Goal: Task Accomplishment & Management: Manage account settings

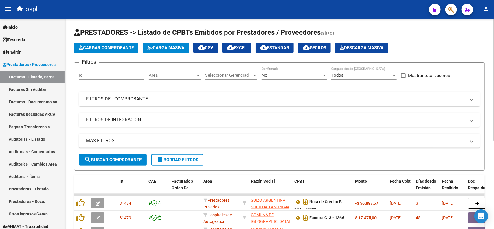
click at [174, 99] on mat-panel-title "FILTROS DEL COMPROBANTE" at bounding box center [276, 99] width 380 height 6
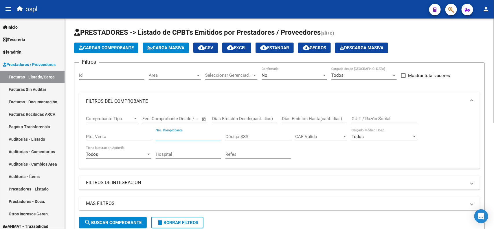
click at [210, 136] on input "Nro. Comprobante" at bounding box center [188, 136] width 65 height 5
click at [293, 73] on div "No" at bounding box center [292, 75] width 60 height 5
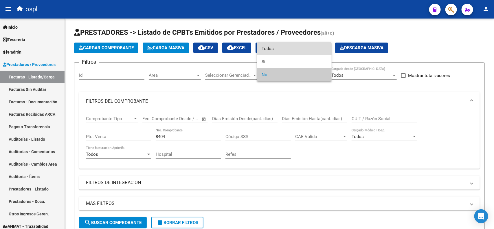
click at [278, 51] on span "Todos" at bounding box center [294, 48] width 65 height 13
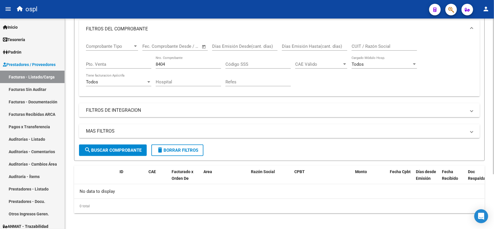
click at [114, 148] on span "search Buscar Comprobante" at bounding box center [112, 150] width 57 height 5
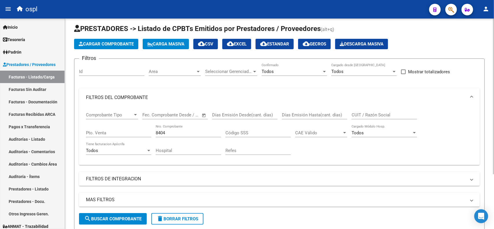
scroll to position [2, 0]
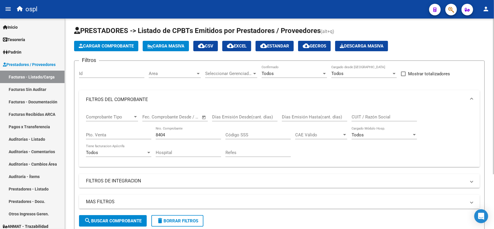
drag, startPoint x: 192, startPoint y: 131, endPoint x: 189, endPoint y: 131, distance: 3.2
click at [191, 131] on div "8404 Nro. Comprobante" at bounding box center [188, 133] width 65 height 12
type input "8"
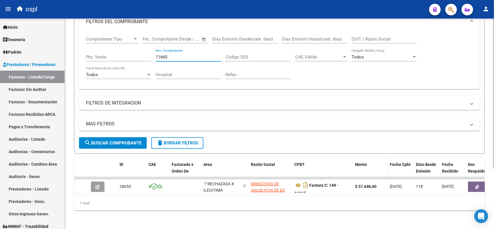
scroll to position [84, 0]
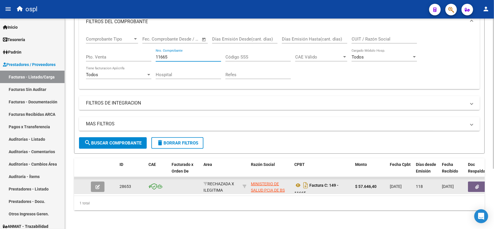
click at [476, 185] on icon "button" at bounding box center [478, 187] width 4 height 4
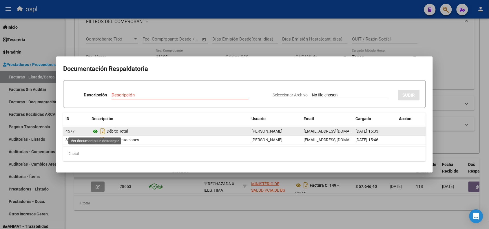
click at [95, 132] on icon at bounding box center [96, 131] width 8 height 7
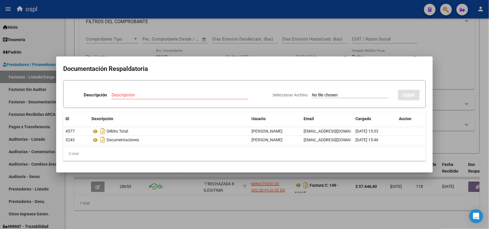
click at [186, 11] on div at bounding box center [244, 114] width 489 height 229
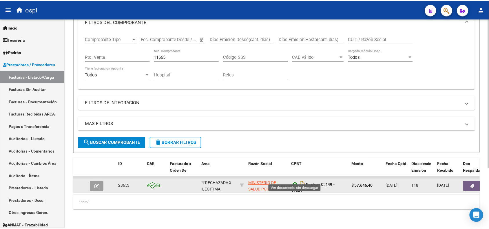
scroll to position [3, 0]
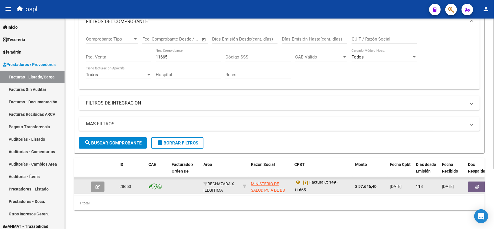
drag, startPoint x: 377, startPoint y: 181, endPoint x: 359, endPoint y: 180, distance: 18.0
click at [359, 184] on strong "$ 57.646,40" at bounding box center [365, 186] width 21 height 5
copy strong "57.646,40"
click at [297, 179] on icon at bounding box center [299, 182] width 8 height 7
click at [477, 185] on icon "button" at bounding box center [478, 187] width 4 height 4
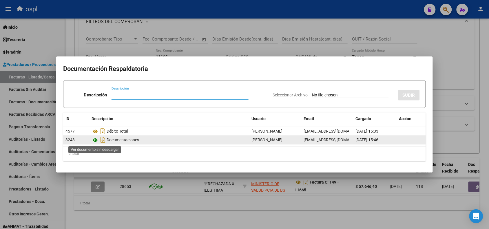
click at [96, 141] on icon at bounding box center [96, 140] width 8 height 7
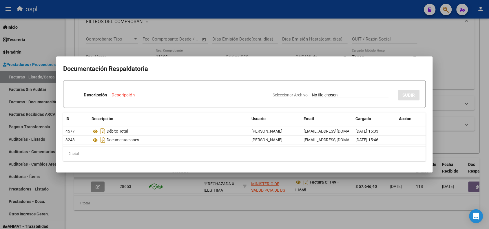
click at [190, 14] on div at bounding box center [244, 114] width 489 height 229
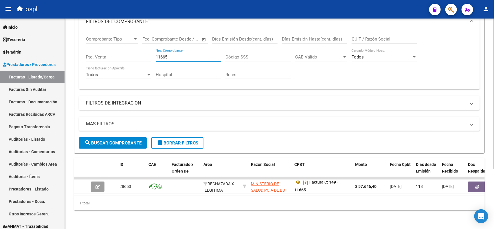
click at [190, 54] on input "11665" at bounding box center [188, 56] width 65 height 5
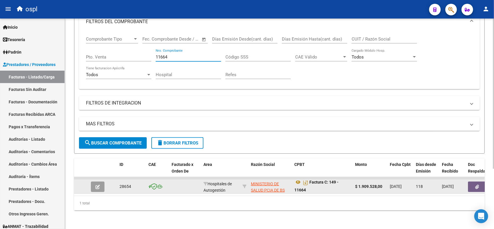
type input "11664"
click at [475, 182] on button "button" at bounding box center [477, 187] width 19 height 10
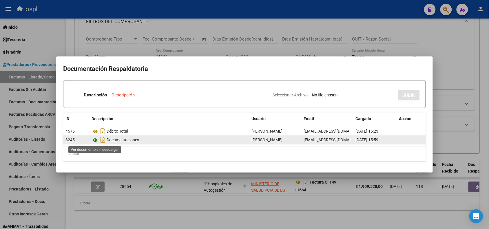
click at [96, 140] on icon at bounding box center [96, 140] width 8 height 7
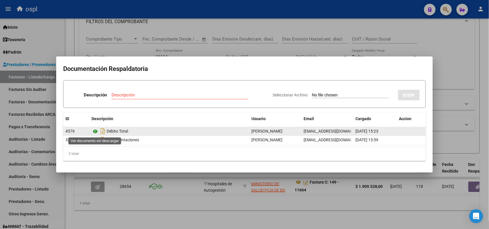
click at [94, 131] on icon at bounding box center [96, 131] width 8 height 7
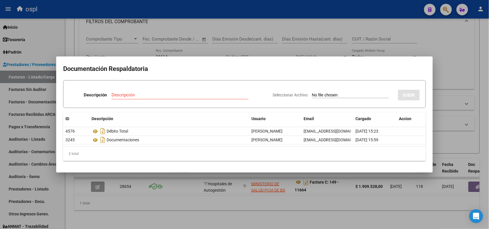
click at [214, 11] on div at bounding box center [244, 114] width 489 height 229
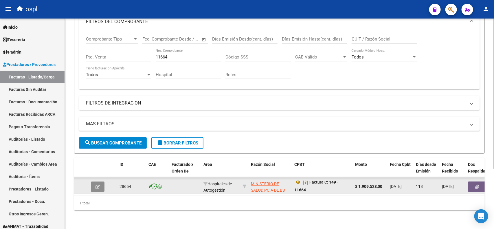
click at [96, 185] on icon "button" at bounding box center [98, 187] width 4 height 4
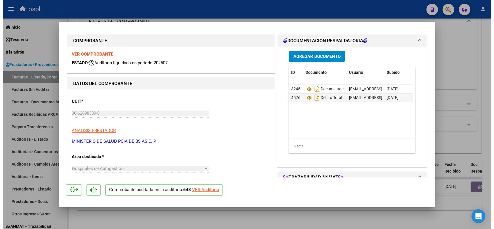
scroll to position [0, 0]
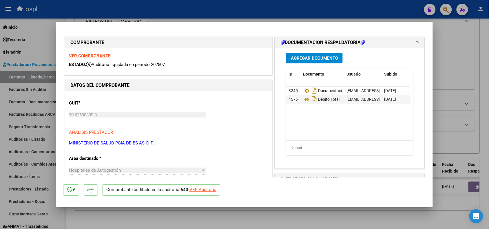
click at [199, 8] on div at bounding box center [244, 114] width 489 height 229
type input "$ 0,00"
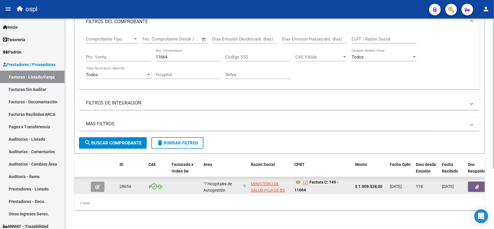
drag, startPoint x: 359, startPoint y: 179, endPoint x: 383, endPoint y: 179, distance: 24.0
click at [383, 184] on strong "$ 1.909.528,00" at bounding box center [368, 186] width 27 height 5
copy strong "1.909.528,00"
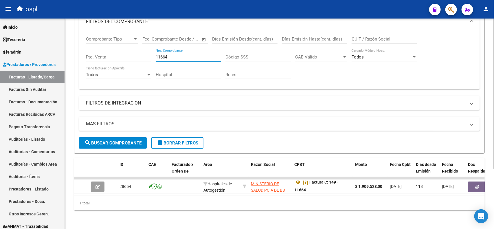
drag, startPoint x: 174, startPoint y: 50, endPoint x: 144, endPoint y: 50, distance: 30.7
click at [144, 51] on div "Comprobante Tipo Comprobante Tipo Fecha inicio – Fecha fin Fec. Comprobante Des…" at bounding box center [279, 58] width 387 height 54
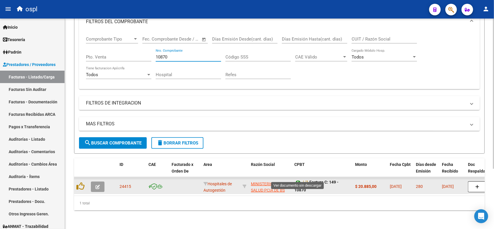
click at [296, 179] on icon at bounding box center [299, 182] width 8 height 7
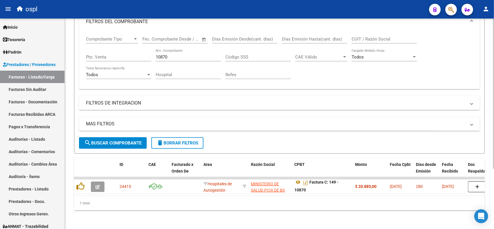
drag, startPoint x: 186, startPoint y: 54, endPoint x: 183, endPoint y: 49, distance: 5.2
click at [186, 54] on input "10870" at bounding box center [188, 56] width 65 height 5
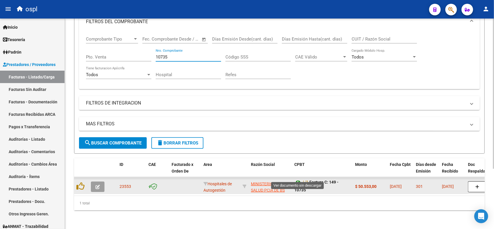
click at [296, 179] on icon at bounding box center [299, 182] width 8 height 7
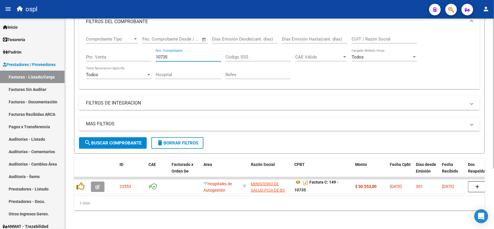
drag, startPoint x: 182, startPoint y: 51, endPoint x: 117, endPoint y: 52, distance: 65.2
click at [117, 52] on div "Comprobante Tipo Comprobante Tipo Fecha inicio – Fecha fin Fec. Comprobante Des…" at bounding box center [279, 58] width 387 height 54
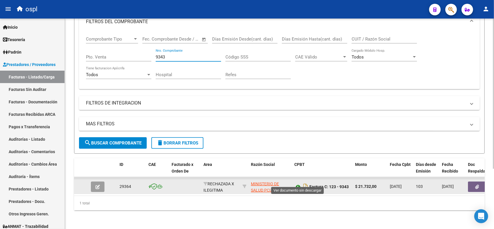
click at [300, 183] on icon at bounding box center [299, 186] width 8 height 7
click at [473, 182] on button "button" at bounding box center [477, 187] width 19 height 10
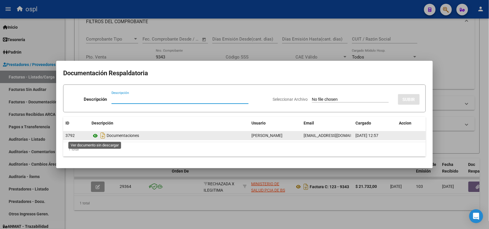
click at [94, 137] on icon at bounding box center [96, 135] width 8 height 7
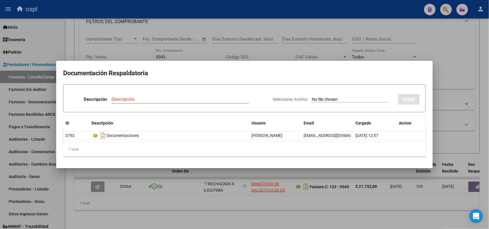
click at [235, 14] on div at bounding box center [244, 114] width 489 height 229
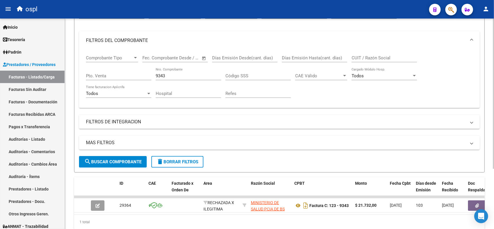
scroll to position [48, 0]
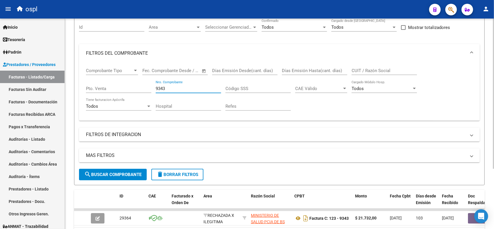
drag, startPoint x: 179, startPoint y: 88, endPoint x: 139, endPoint y: 84, distance: 39.9
click at [134, 90] on div "Comprobante Tipo Comprobante Tipo Fecha inicio – Fecha fin Fec. Comprobante Des…" at bounding box center [279, 90] width 387 height 54
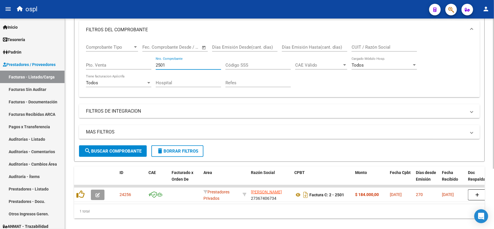
scroll to position [84, 0]
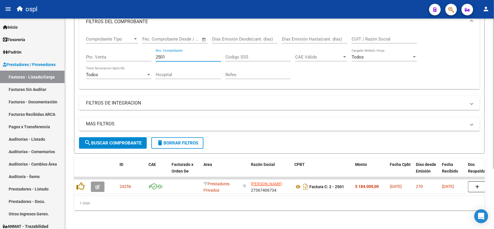
drag, startPoint x: 187, startPoint y: 52, endPoint x: 149, endPoint y: 52, distance: 38.8
click at [149, 52] on div "Comprobante Tipo Comprobante Tipo Fecha inicio – Fecha fin Fec. Comprobante Des…" at bounding box center [279, 58] width 387 height 54
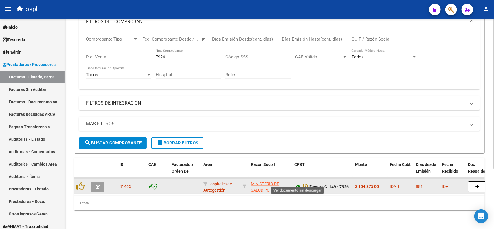
click at [297, 183] on icon at bounding box center [299, 186] width 8 height 7
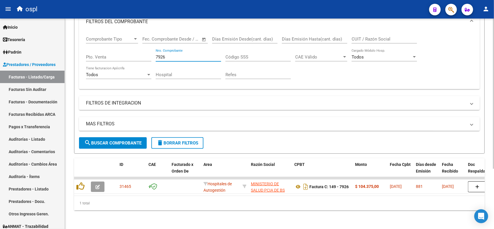
drag, startPoint x: 176, startPoint y: 51, endPoint x: 134, endPoint y: 44, distance: 42.5
click at [131, 54] on div "Comprobante Tipo Comprobante Tipo Fecha inicio – Fecha fin Fec. Comprobante Des…" at bounding box center [279, 58] width 387 height 54
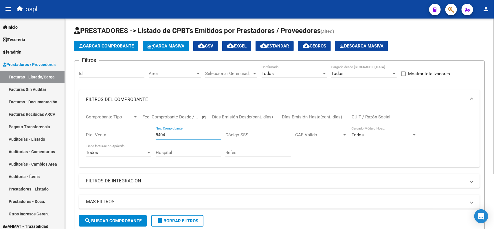
scroll to position [0, 0]
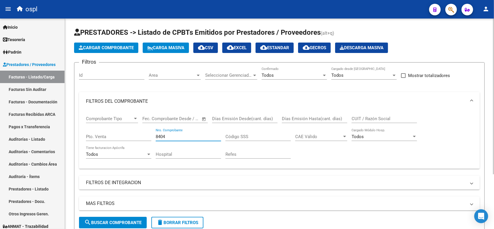
click at [171, 56] on app-list-header "PRESTADORES -> Listado de CPBTs Emitidos por Prestadores / Proveedores (alt+q) …" at bounding box center [279, 131] width 411 height 206
click at [178, 137] on input "8404" at bounding box center [188, 136] width 65 height 5
click at [130, 220] on span "search Buscar Comprobante" at bounding box center [112, 222] width 57 height 5
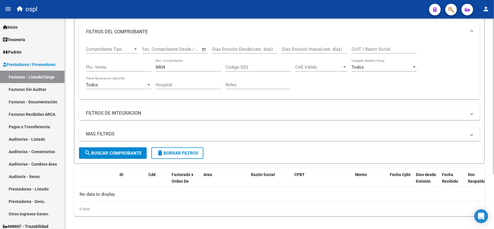
scroll to position [74, 0]
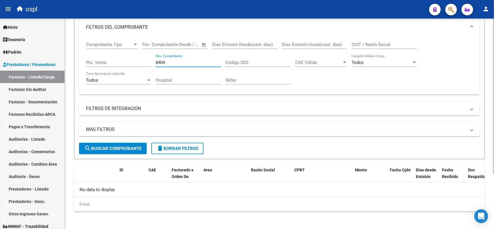
drag, startPoint x: 172, startPoint y: 59, endPoint x: 153, endPoint y: 59, distance: 19.4
click at [153, 59] on div "Comprobante Tipo Comprobante Tipo Fecha inicio – Fecha fin Fec. Comprobante Des…" at bounding box center [279, 63] width 387 height 54
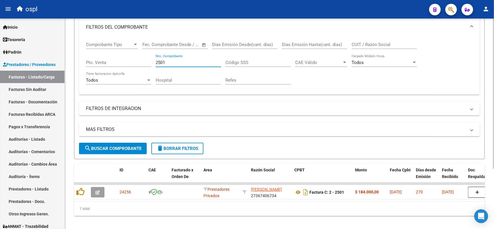
drag, startPoint x: 178, startPoint y: 62, endPoint x: 136, endPoint y: 60, distance: 41.8
click at [136, 60] on div "Comprobante Tipo Comprobante Tipo Fecha inicio – Fecha fin Fec. Comprobante Des…" at bounding box center [279, 63] width 387 height 54
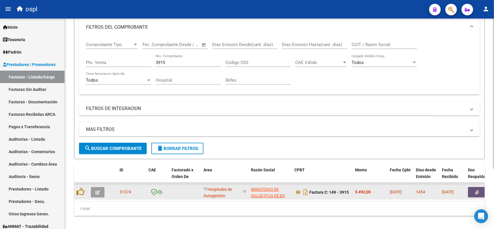
click at [479, 193] on button "button" at bounding box center [477, 192] width 19 height 10
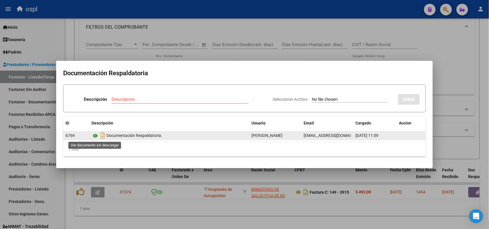
click at [97, 138] on icon at bounding box center [96, 135] width 8 height 7
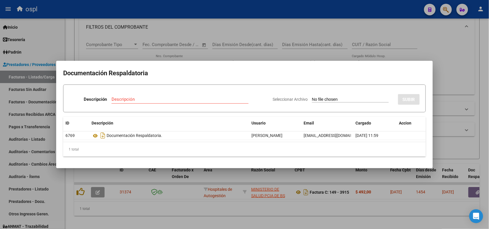
click at [193, 1] on div at bounding box center [244, 114] width 489 height 229
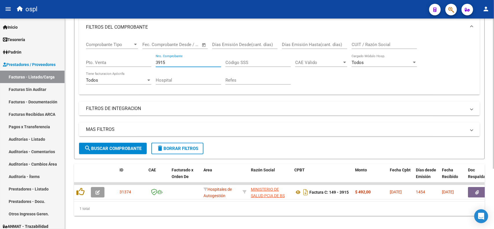
drag, startPoint x: 180, startPoint y: 63, endPoint x: 127, endPoint y: 55, distance: 52.7
click at [135, 60] on div "Comprobante Tipo Comprobante Tipo Fecha inicio – Fecha fin Fec. Comprobante Des…" at bounding box center [279, 63] width 387 height 54
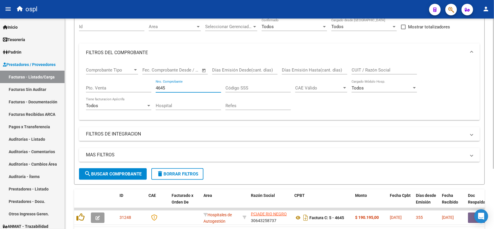
scroll to position [38, 0]
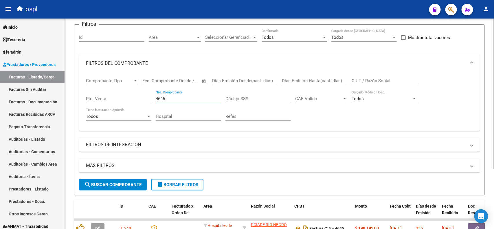
drag, startPoint x: 148, startPoint y: 97, endPoint x: 134, endPoint y: 87, distance: 17.7
click at [129, 97] on div "Comprobante Tipo Comprobante Tipo Fecha inicio – Fecha fin Fec. Comprobante Des…" at bounding box center [279, 100] width 387 height 54
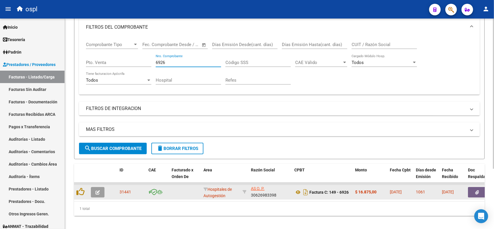
click at [476, 191] on icon "button" at bounding box center [478, 192] width 4 height 4
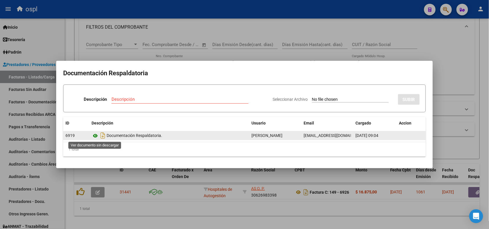
click at [95, 137] on icon at bounding box center [96, 135] width 8 height 7
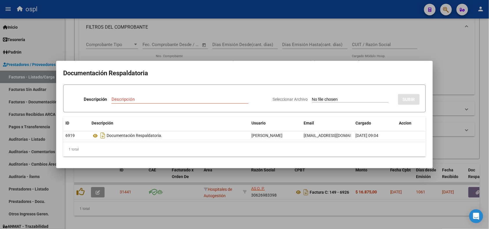
click at [184, 15] on div at bounding box center [244, 114] width 489 height 229
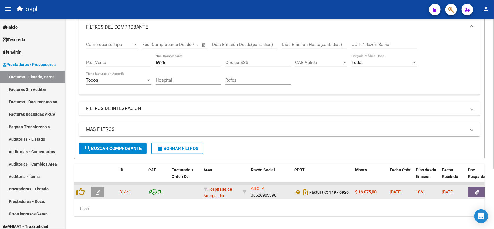
drag, startPoint x: 358, startPoint y: 190, endPoint x: 377, endPoint y: 191, distance: 18.6
click at [377, 191] on strong "$ 16.875,00" at bounding box center [365, 192] width 21 height 5
copy strong "16.875,00"
click at [297, 191] on icon at bounding box center [299, 192] width 8 height 7
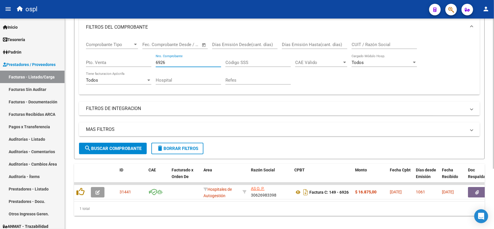
drag, startPoint x: 173, startPoint y: 62, endPoint x: 122, endPoint y: 61, distance: 50.7
click at [123, 61] on div "Comprobante Tipo Comprobante Tipo Fecha inicio – Fecha fin Fec. Comprobante Des…" at bounding box center [279, 63] width 387 height 54
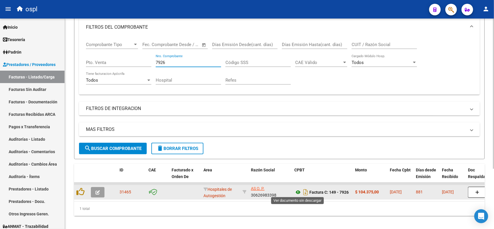
click at [299, 192] on icon at bounding box center [299, 192] width 8 height 7
drag, startPoint x: 358, startPoint y: 191, endPoint x: 379, endPoint y: 190, distance: 21.2
click at [379, 190] on div "$ 104.375,00" at bounding box center [370, 192] width 30 height 7
copy strong "104.375,00"
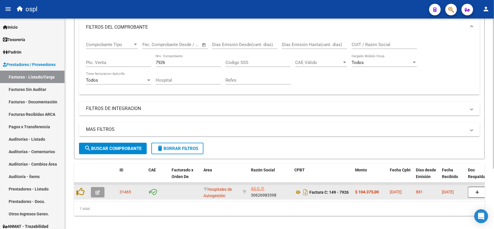
drag, startPoint x: 442, startPoint y: 191, endPoint x: 461, endPoint y: 191, distance: 18.8
click at [454, 191] on span "[DATE]" at bounding box center [448, 192] width 12 height 5
drag, startPoint x: 390, startPoint y: 190, endPoint x: 412, endPoint y: 191, distance: 21.7
click at [412, 191] on datatable-body-cell "[DATE]" at bounding box center [401, 192] width 26 height 14
click at [299, 191] on icon at bounding box center [299, 192] width 8 height 7
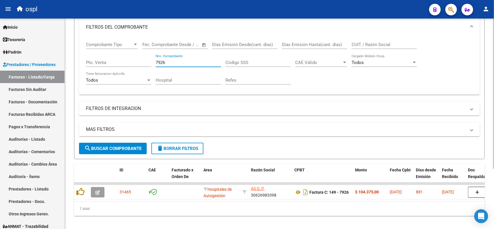
drag, startPoint x: 175, startPoint y: 59, endPoint x: 140, endPoint y: 61, distance: 34.3
click at [140, 61] on div "Comprobante Tipo Comprobante Tipo Fecha inicio – Fecha fin Fec. Comprobante Des…" at bounding box center [279, 63] width 387 height 54
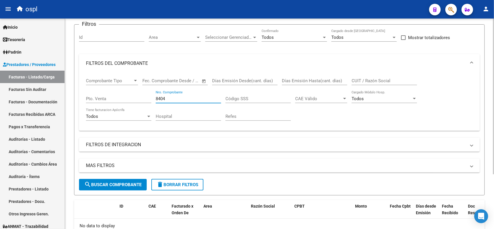
scroll to position [0, 0]
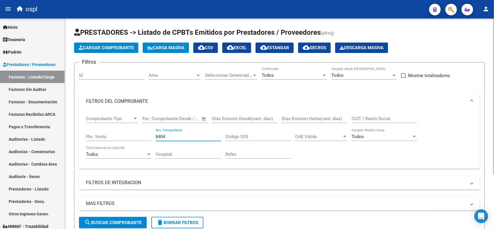
drag, startPoint x: 187, startPoint y: 133, endPoint x: 138, endPoint y: 121, distance: 50.5
click at [144, 134] on div "Comprobante Tipo Comprobante Tipo Fecha inicio – Fecha fin Fec. Comprobante Des…" at bounding box center [279, 138] width 387 height 54
drag, startPoint x: 179, startPoint y: 134, endPoint x: 127, endPoint y: 128, distance: 52.1
click at [127, 128] on div "Comprobante Tipo Comprobante Tipo Fecha inicio – Fecha fin Fec. Comprobante Des…" at bounding box center [279, 138] width 387 height 54
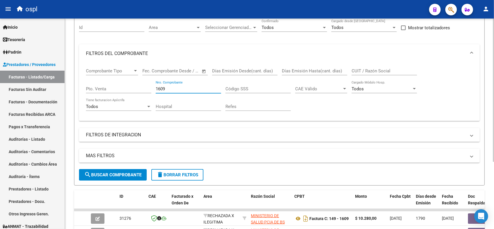
scroll to position [36, 0]
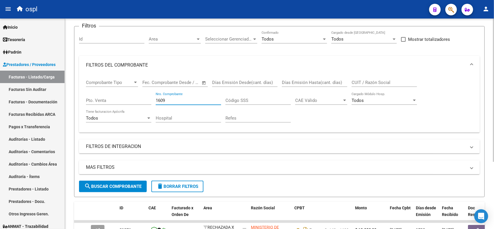
drag, startPoint x: 186, startPoint y: 101, endPoint x: 110, endPoint y: 102, distance: 75.6
click at [112, 103] on div "Comprobante Tipo Comprobante Tipo Fecha inicio – Fecha fin Fec. Comprobante Des…" at bounding box center [279, 101] width 387 height 54
drag, startPoint x: 171, startPoint y: 101, endPoint x: 131, endPoint y: 99, distance: 40.3
click at [131, 99] on div "Comprobante Tipo Comprobante Tipo Fecha inicio – Fecha fin Fec. Comprobante Des…" at bounding box center [279, 101] width 387 height 54
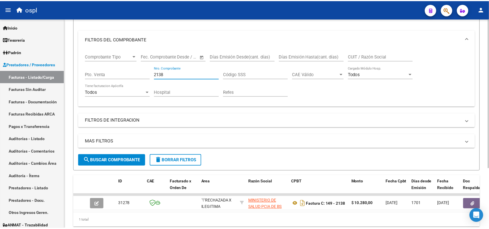
scroll to position [72, 0]
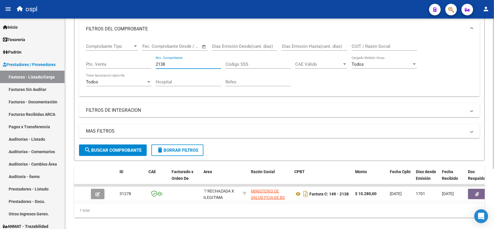
drag, startPoint x: 177, startPoint y: 63, endPoint x: 129, endPoint y: 63, distance: 48.1
click at [129, 63] on div "Comprobante Tipo Comprobante Tipo Fecha inicio – Fecha fin Fec. Comprobante Des…" at bounding box center [279, 65] width 387 height 54
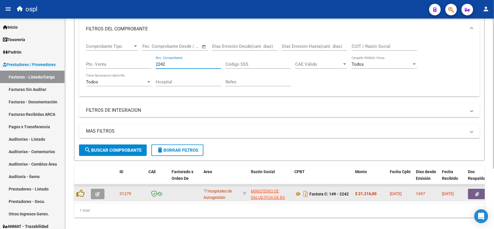
type input "2242"
click at [473, 195] on button "button" at bounding box center [477, 194] width 19 height 10
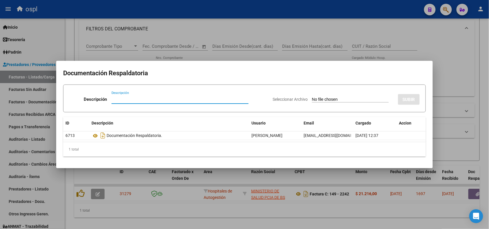
click at [319, 99] on input "Seleccionar Archivo" at bounding box center [350, 100] width 77 height 6
type input "C:\fakepath\INFORME DE RECHAZO CD 192975896 HOSPITAL H Z G A DR [PERSON_NAME] E…"
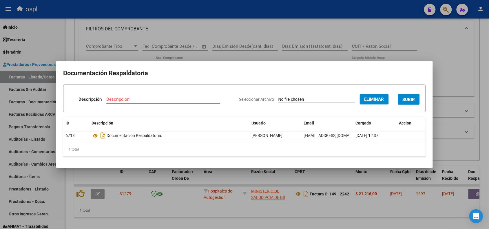
click at [149, 101] on input "Descripción" at bounding box center [163, 99] width 114 height 5
type input "INFORME DE RECHAZO"
click at [408, 102] on button "SUBIR" at bounding box center [409, 99] width 22 height 11
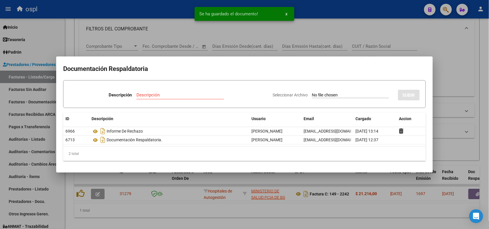
click at [160, 15] on div at bounding box center [244, 114] width 489 height 229
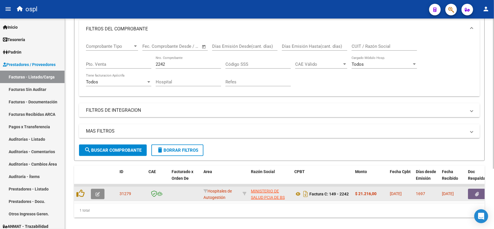
click at [99, 194] on icon "button" at bounding box center [98, 194] width 4 height 4
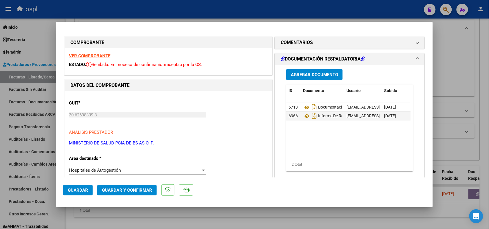
scroll to position [36, 0]
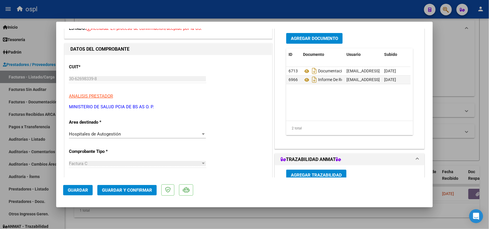
click at [120, 134] on div "Hospitales de Autogestión" at bounding box center [135, 133] width 132 height 5
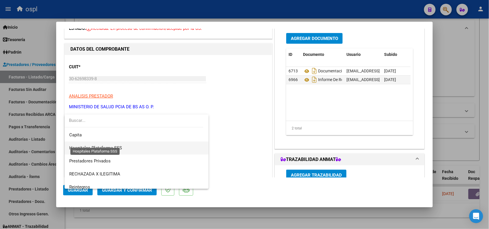
scroll to position [56, 0]
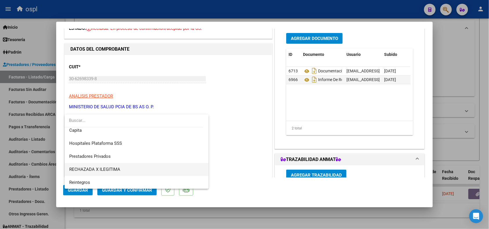
click at [118, 164] on span "RECHAZADA X ILEGITIMA" at bounding box center [136, 169] width 135 height 13
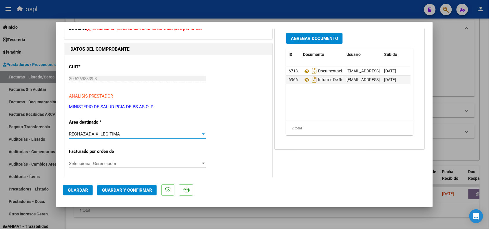
click at [125, 190] on span "Guardar y Confirmar" at bounding box center [127, 190] width 50 height 5
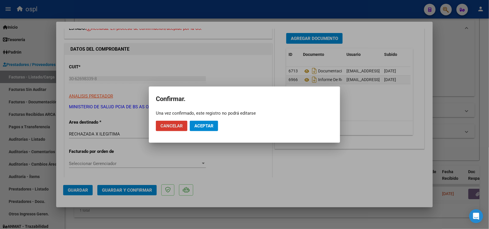
click at [208, 121] on button "Aceptar" at bounding box center [204, 126] width 28 height 10
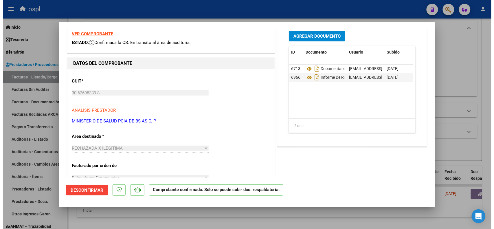
scroll to position [0, 0]
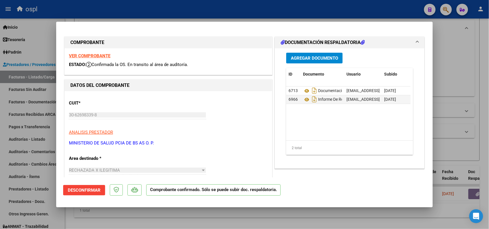
click at [170, 14] on div at bounding box center [244, 114] width 489 height 229
type input "$ 0,00"
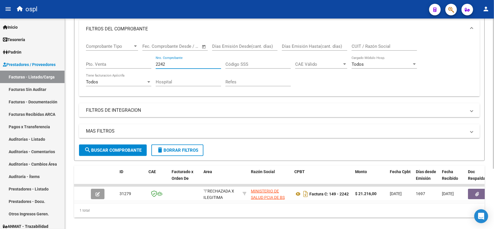
drag, startPoint x: 181, startPoint y: 62, endPoint x: 144, endPoint y: 66, distance: 37.3
click at [144, 66] on div "Comprobante Tipo Comprobante Tipo Fecha inicio – Fecha fin Fec. Comprobante Des…" at bounding box center [279, 65] width 387 height 54
click at [39, 90] on link "Facturas Sin Auditar" at bounding box center [32, 89] width 65 height 12
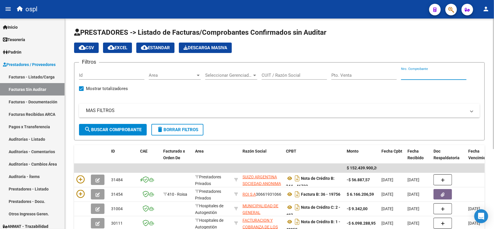
click at [446, 74] on input "Nro. Comprobante" at bounding box center [433, 75] width 65 height 5
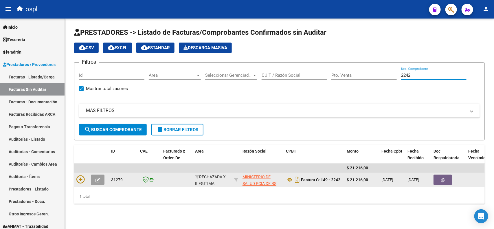
type input "2242"
click at [99, 180] on icon "button" at bounding box center [98, 180] width 4 height 4
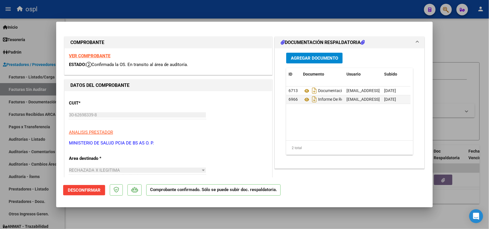
click at [161, 15] on div at bounding box center [244, 114] width 489 height 229
type input "$ 0,00"
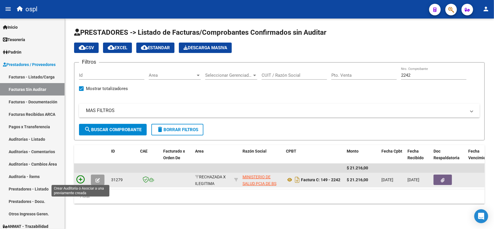
click at [80, 180] on icon at bounding box center [80, 180] width 8 height 8
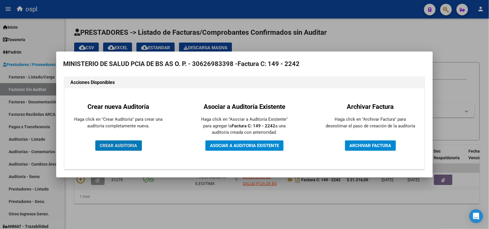
click at [114, 149] on button "CREAR AUDITORIA" at bounding box center [118, 145] width 47 height 10
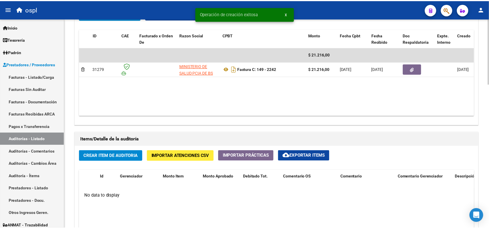
scroll to position [326, 0]
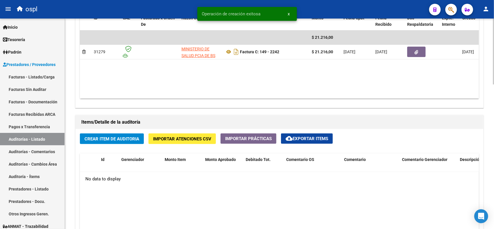
click at [112, 142] on button "Crear Item de Auditoria" at bounding box center [112, 139] width 64 height 11
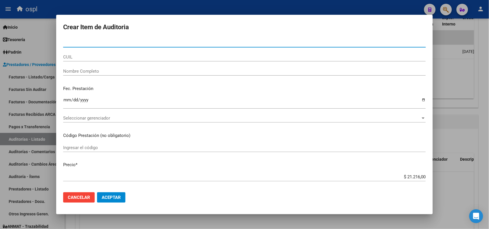
click at [86, 71] on input "Nombre Completo" at bounding box center [244, 71] width 363 height 5
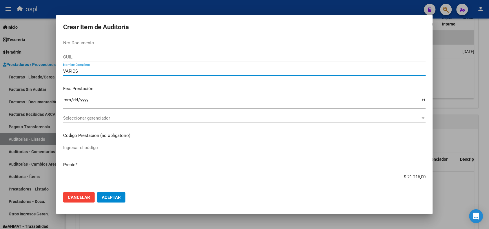
type input "VARIOS"
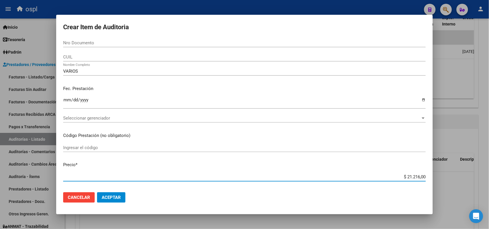
drag, startPoint x: 397, startPoint y: 177, endPoint x: 423, endPoint y: 177, distance: 26.4
click at [423, 177] on app-form-text-field "Precio * $ 21.216,00 Ingresar el precio" at bounding box center [246, 171] width 367 height 18
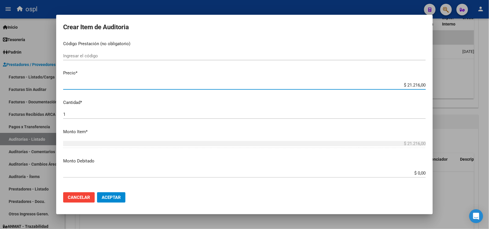
scroll to position [109, 0]
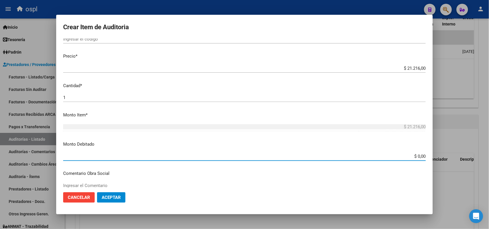
drag, startPoint x: 406, startPoint y: 157, endPoint x: 427, endPoint y: 157, distance: 21.1
click at [427, 157] on mat-dialog-content "Nro Documento CUIL VARIOS Nombre Completo Fec. Prestación Ingresar la fecha Sel…" at bounding box center [244, 113] width 377 height 149
paste input "21.216"
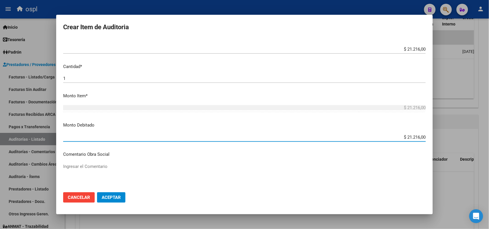
scroll to position [145, 0]
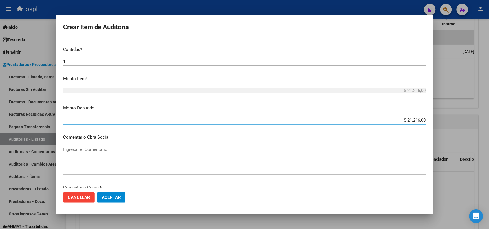
type input "$ 21.216,00"
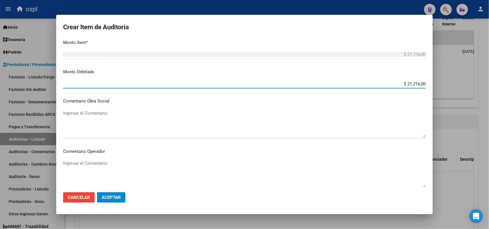
click at [149, 170] on textarea "Ingresar el Comentario" at bounding box center [244, 173] width 363 height 27
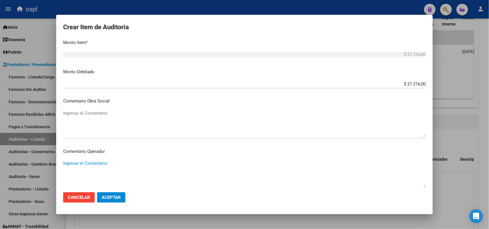
paste textarea "NO SE HA INTERGRADO COPIA DE D.N.I CON LA DOCUMENTACION PRESENTADA, LA CUAL IMP…"
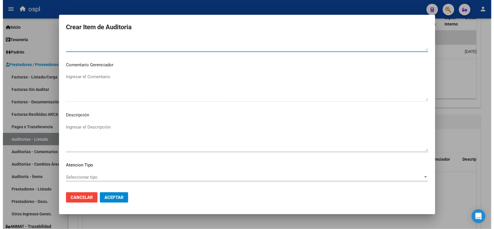
scroll to position [326, 0]
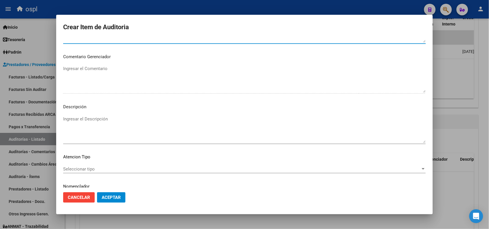
type textarea "NO SE HA INTERGRADO COPIA DE D.N.I CON LA DOCUMENTACION PRESENTADA, LA CUAL IMP…"
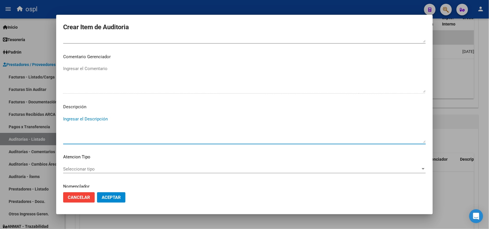
click at [157, 131] on textarea "Ingresar el Descripción" at bounding box center [244, 129] width 363 height 27
paste textarea "NO SE HA INTERGRADO COPIA DE D.N.I CON LA DOCUMENTACION PRESENTADA, LA CUAL IMP…"
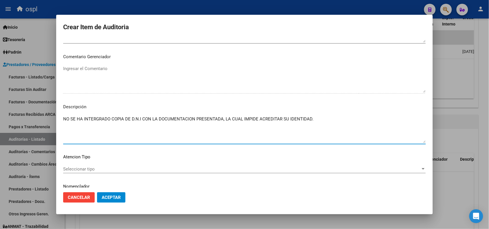
type textarea "NO SE HA INTERGRADO COPIA DE D.N.I CON LA DOCUMENTACION PRESENTADA, LA CUAL IMP…"
click at [115, 195] on span "Aceptar" at bounding box center [111, 197] width 19 height 5
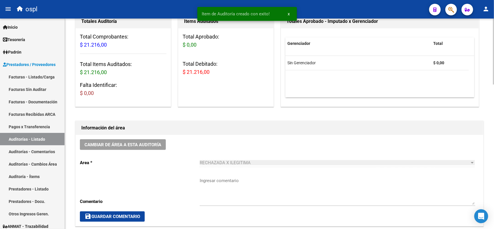
scroll to position [0, 0]
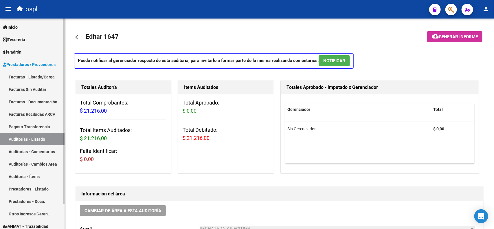
click at [45, 76] on link "Facturas - Listado/Carga" at bounding box center [32, 77] width 65 height 12
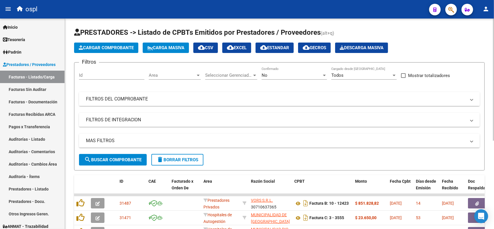
click at [158, 104] on mat-expansion-panel-header "FILTROS DEL COMPROBANTE" at bounding box center [279, 99] width 401 height 14
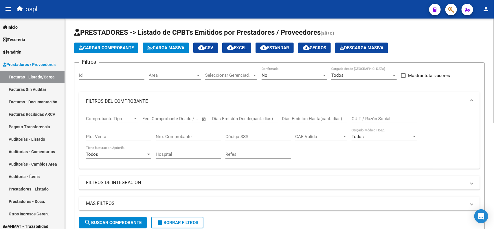
click at [174, 136] on input "Nro. Comprobante" at bounding box center [188, 136] width 65 height 5
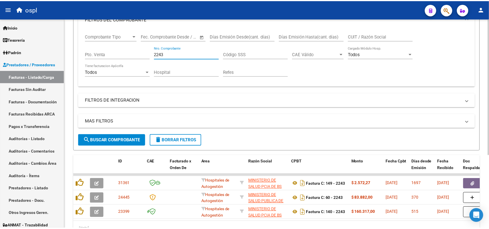
scroll to position [109, 0]
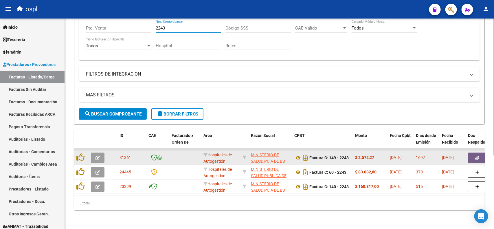
type input "2243"
click at [474, 158] on button "button" at bounding box center [477, 158] width 19 height 10
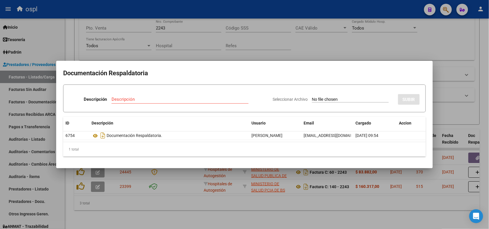
click at [326, 99] on input "Seleccionar Archivo" at bounding box center [350, 100] width 77 height 6
type input "C:\fakepath\INFORME DE RECHAZO CD 192975896 HOSPITAL H Z G A DR [PERSON_NAME] E…"
click at [160, 97] on input "Descripción" at bounding box center [163, 99] width 114 height 5
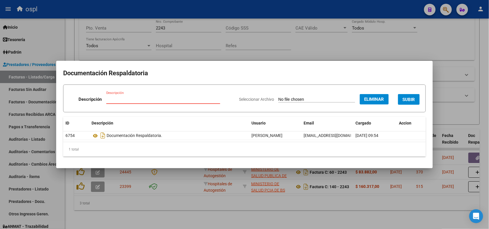
click at [161, 97] on input "Descripción" at bounding box center [163, 99] width 114 height 5
type input "INFORME DE RECHAZO"
click at [414, 100] on span "SUBIR" at bounding box center [409, 99] width 12 height 5
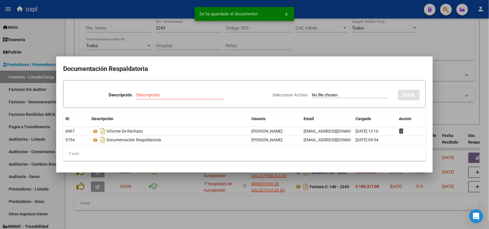
click at [154, 12] on div at bounding box center [244, 114] width 489 height 229
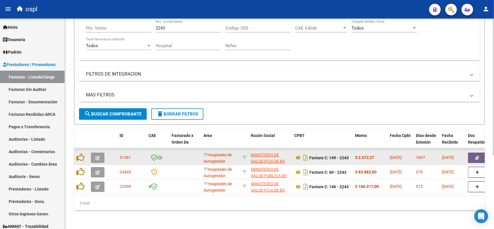
click at [101, 158] on button "button" at bounding box center [98, 158] width 14 height 10
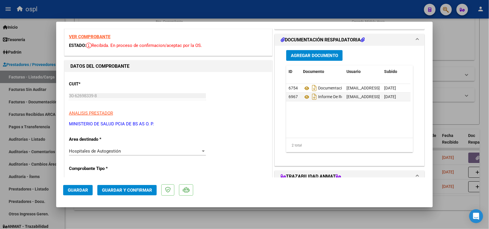
scroll to position [36, 0]
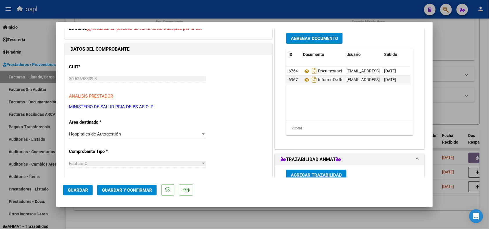
click at [111, 135] on span "Hospitales de Autogestión" at bounding box center [95, 133] width 52 height 5
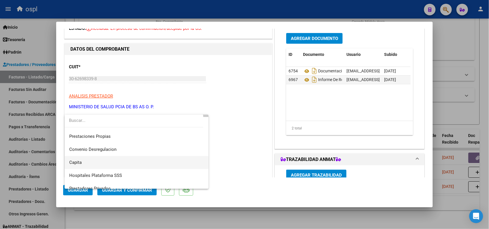
scroll to position [56, 0]
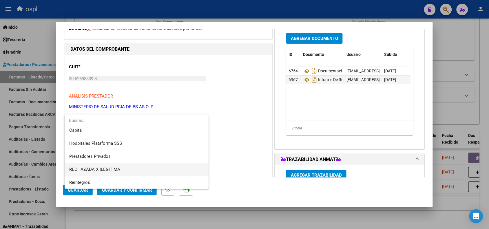
click at [114, 167] on span "RECHAZADA X ILEGITIMA" at bounding box center [94, 169] width 51 height 5
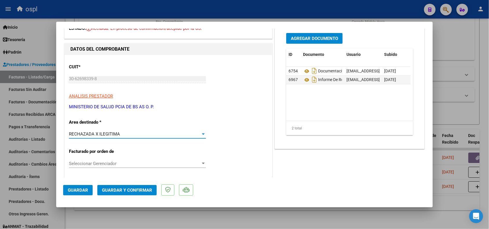
click at [131, 189] on span "Guardar y Confirmar" at bounding box center [127, 190] width 50 height 5
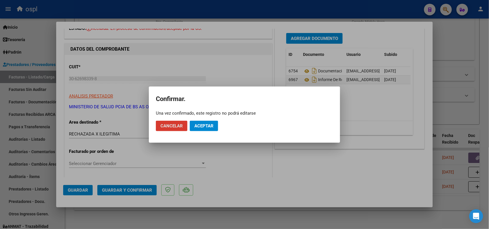
click at [205, 128] on span "Aceptar" at bounding box center [203, 125] width 19 height 5
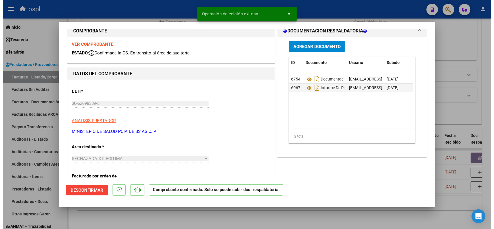
scroll to position [0, 0]
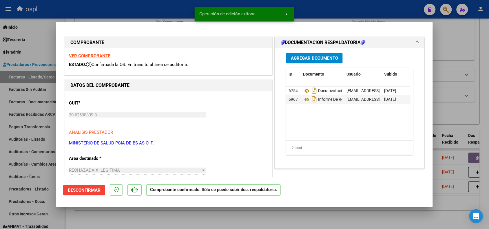
click at [143, 10] on div at bounding box center [244, 114] width 489 height 229
type input "$ 0,00"
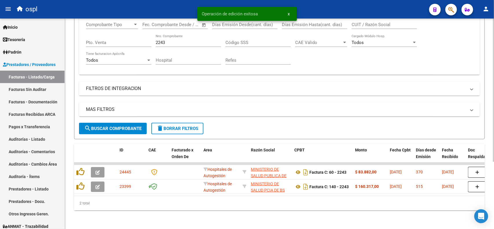
scroll to position [99, 0]
click at [35, 88] on link "Facturas Sin Auditar" at bounding box center [32, 89] width 65 height 12
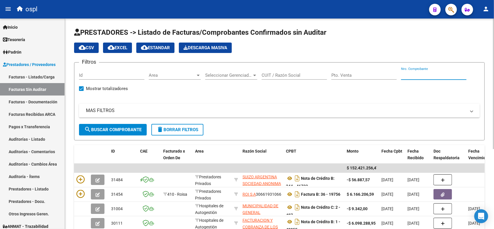
click at [430, 73] on input "Nro. Comprobante" at bounding box center [433, 75] width 65 height 5
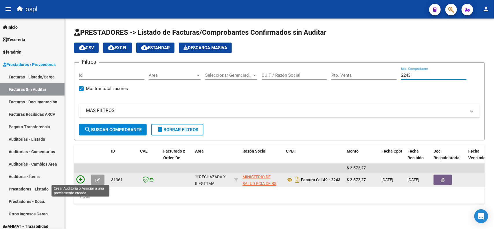
type input "2243"
click at [80, 180] on icon at bounding box center [80, 180] width 8 height 8
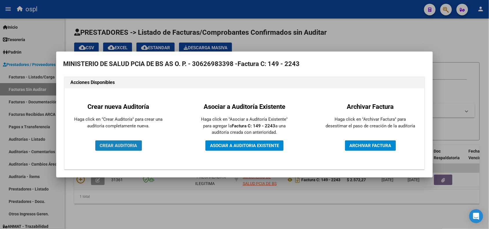
click at [125, 143] on span "CREAR AUDITORIA" at bounding box center [118, 145] width 37 height 5
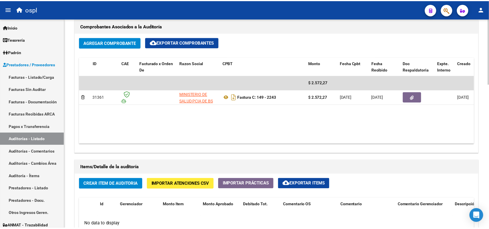
scroll to position [290, 0]
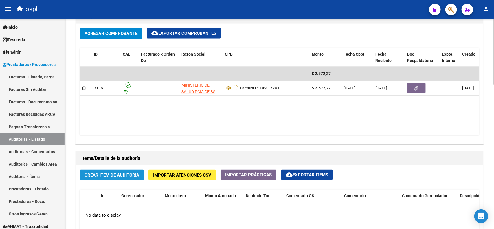
click at [110, 176] on span "Crear Item de Auditoria" at bounding box center [112, 175] width 55 height 5
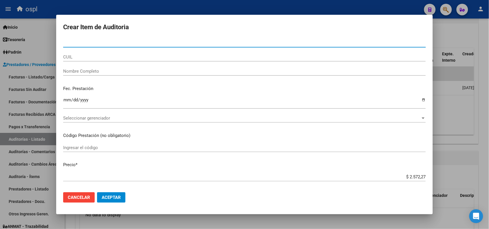
click at [92, 73] on input "Nombre Completo" at bounding box center [244, 71] width 363 height 5
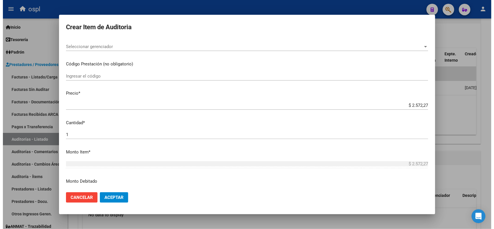
scroll to position [72, 0]
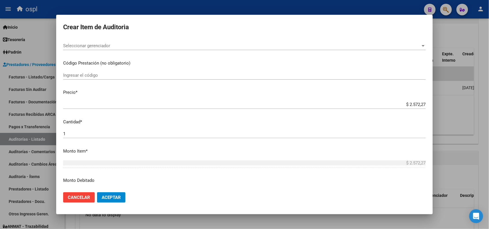
type input "VARIOS"
click at [114, 199] on span "Aceptar" at bounding box center [111, 197] width 19 height 5
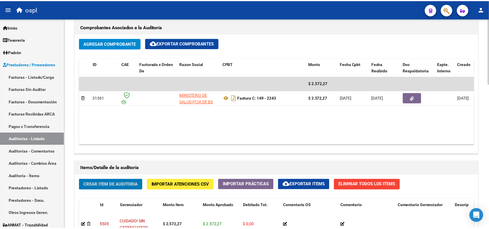
scroll to position [316, 0]
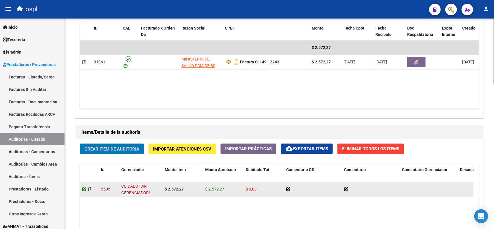
click at [85, 190] on icon at bounding box center [84, 189] width 4 height 4
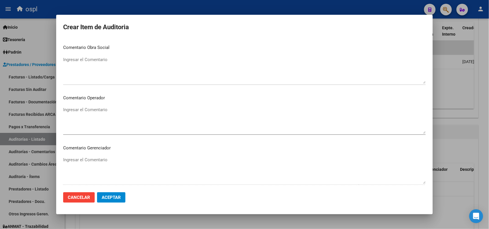
scroll to position [253, 0]
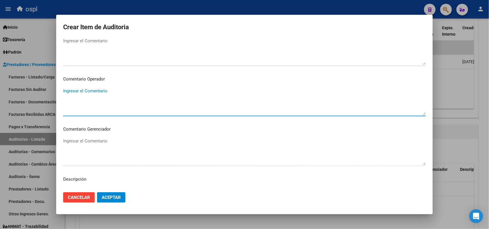
click at [91, 104] on textarea "Ingresar el Comentario" at bounding box center [244, 101] width 363 height 27
paste textarea "NO SE HA ACLARADO LA FIRMA DEL TUTOR EN LA DOCUMENTACION PRESENTADA, LA CUAL IM…"
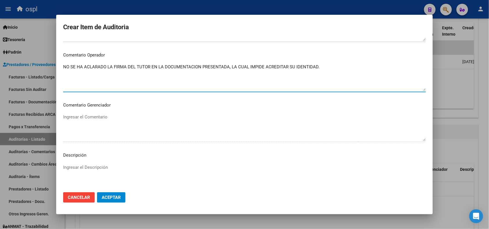
scroll to position [326, 0]
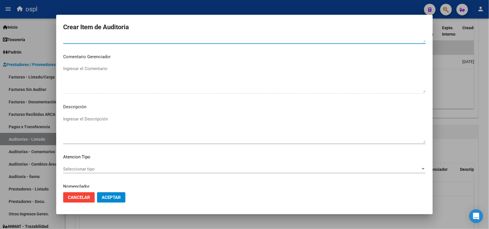
type textarea "NO SE HA ACLARADO LA FIRMA DEL TUTOR EN LA DOCUMENTACION PRESENTADA, LA CUAL IM…"
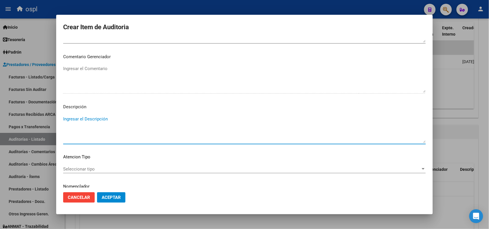
click at [98, 127] on textarea "Ingresar el Descripción" at bounding box center [244, 129] width 363 height 27
paste textarea "NO SE HA ACLARADO LA FIRMA DEL TUTOR EN LA DOCUMENTACION PRESENTADA, LA CUAL IM…"
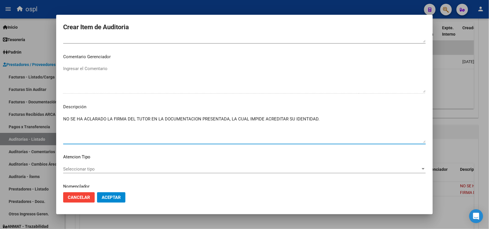
type textarea "NO SE HA ACLARADO LA FIRMA DEL TUTOR EN LA DOCUMENTACION PRESENTADA, LA CUAL IM…"
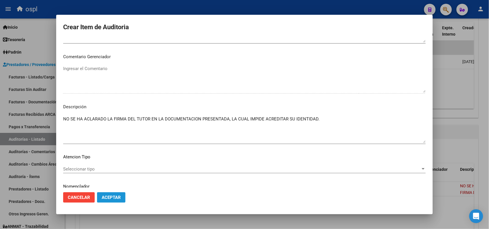
click at [120, 196] on span "Aceptar" at bounding box center [111, 197] width 19 height 5
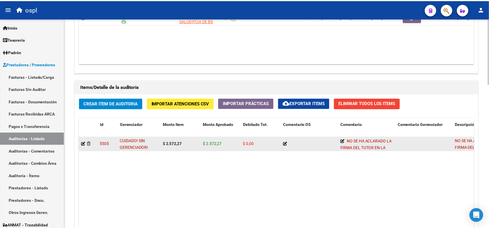
scroll to position [362, 0]
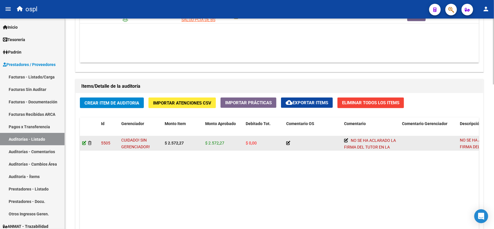
click at [85, 144] on icon at bounding box center [84, 143] width 4 height 4
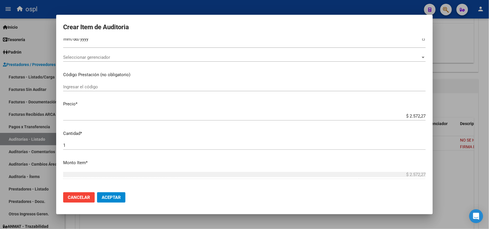
scroll to position [72, 0]
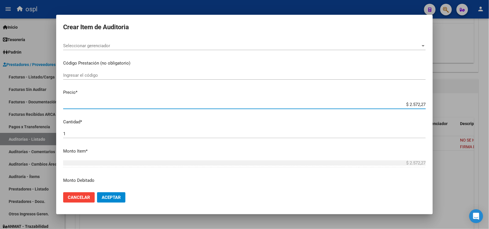
drag, startPoint x: 400, startPoint y: 106, endPoint x: 420, endPoint y: 106, distance: 20.6
click at [420, 106] on input "$ 2.572,27" at bounding box center [244, 104] width 363 height 5
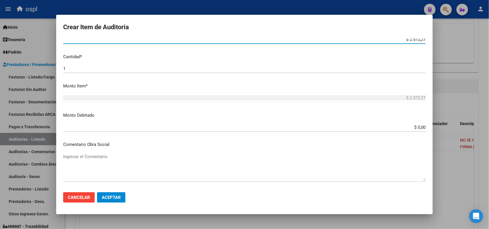
scroll to position [145, 0]
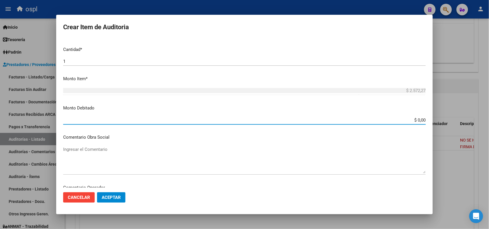
drag, startPoint x: 409, startPoint y: 118, endPoint x: 431, endPoint y: 120, distance: 21.8
click at [431, 120] on mat-dialog-content "Nro Documento CUIL VARIOS Nombre Completo Fec. Prestación Ingresar la fecha Sel…" at bounding box center [244, 113] width 377 height 149
paste input "2.572,27"
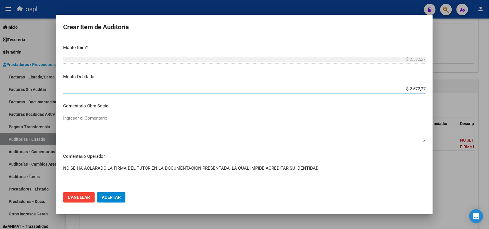
scroll to position [253, 0]
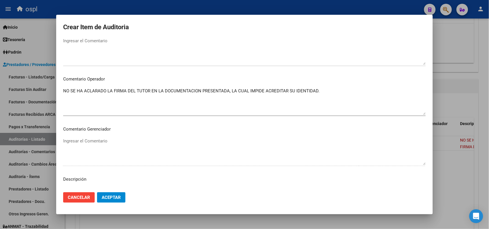
type input "$ 2.572,27"
click at [104, 196] on span "Aceptar" at bounding box center [111, 197] width 19 height 5
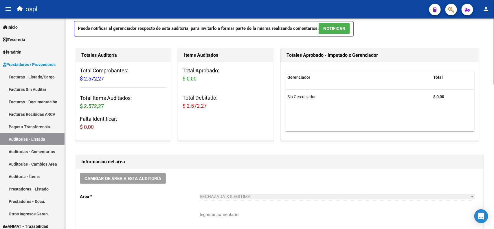
scroll to position [0, 0]
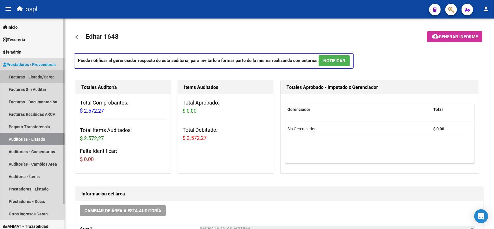
click at [39, 78] on link "Facturas - Listado/Carga" at bounding box center [32, 77] width 65 height 12
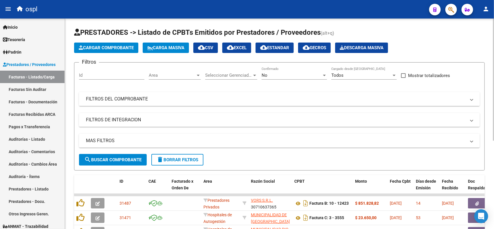
click at [214, 98] on mat-panel-title "FILTROS DEL COMPROBANTE" at bounding box center [276, 99] width 380 height 6
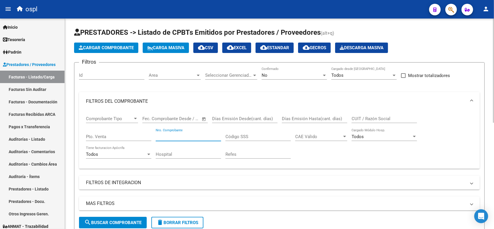
click at [175, 135] on input "Nro. Comprobante" at bounding box center [188, 136] width 65 height 5
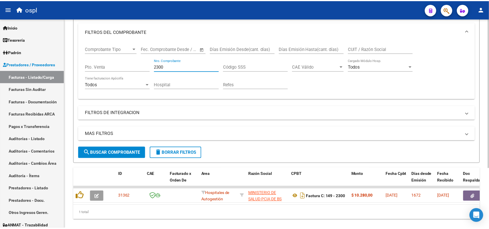
scroll to position [72, 0]
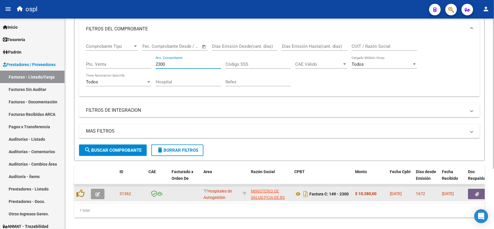
type input "2300"
click at [473, 193] on button "button" at bounding box center [477, 194] width 19 height 10
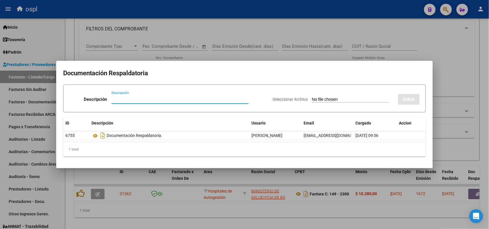
click at [320, 98] on input "Seleccionar Archivo" at bounding box center [350, 100] width 77 height 6
type input "C:\fakepath\INFORME DE RECHAZO CD 192975896 HOSPITAL H Z G A DR [PERSON_NAME] E…"
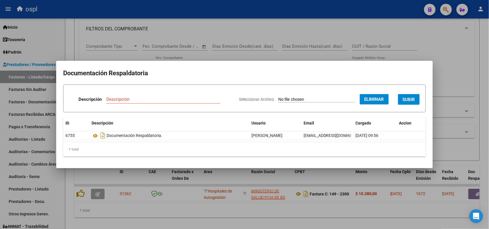
click at [190, 101] on input "Descripción" at bounding box center [163, 99] width 114 height 5
type input "INFORME DE RECHAZO"
click at [414, 101] on span "SUBIR" at bounding box center [409, 99] width 12 height 5
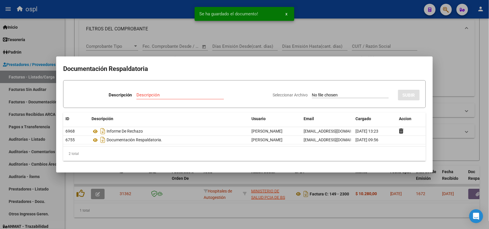
click at [203, 13] on span "Se ha guardado el documento!" at bounding box center [228, 14] width 59 height 6
click at [175, 14] on div at bounding box center [244, 114] width 489 height 229
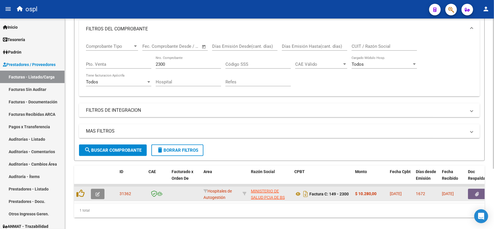
click at [96, 192] on icon "button" at bounding box center [98, 194] width 4 height 4
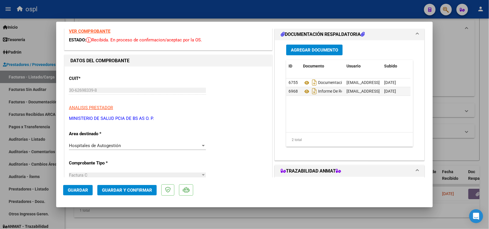
scroll to position [36, 0]
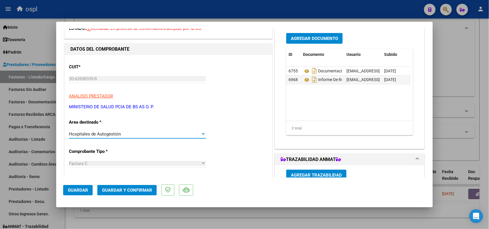
click at [112, 136] on span "Hospitales de Autogestión" at bounding box center [95, 133] width 52 height 5
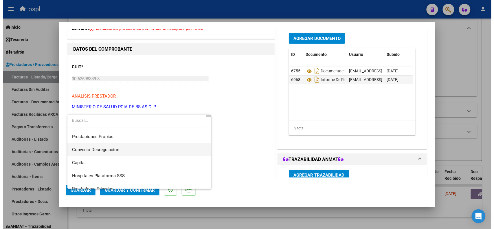
scroll to position [56, 0]
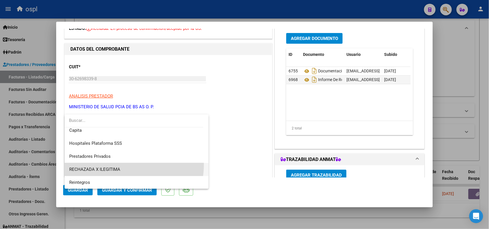
click at [118, 164] on span "RECHAZADA X ILEGITIMA" at bounding box center [136, 169] width 135 height 13
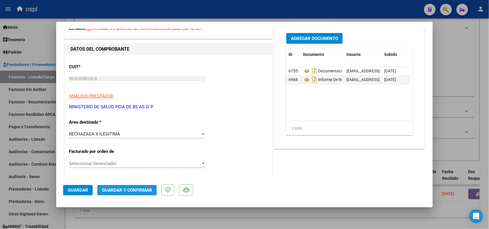
click at [123, 188] on span "Guardar y Confirmar" at bounding box center [127, 190] width 50 height 5
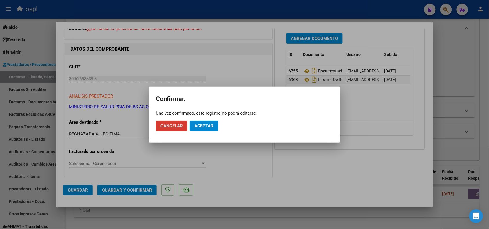
click at [208, 128] on span "Aceptar" at bounding box center [203, 125] width 19 height 5
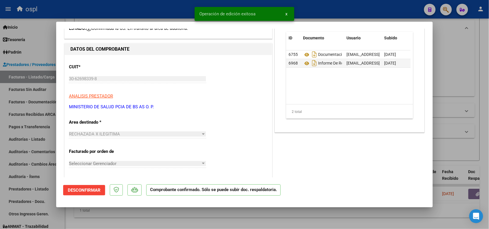
click at [168, 15] on div at bounding box center [244, 114] width 489 height 229
type input "$ 0,00"
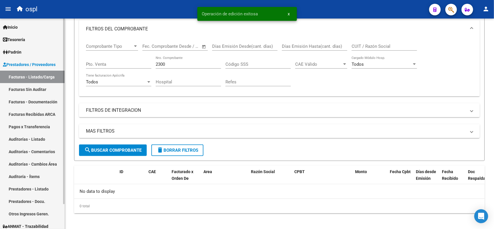
click at [42, 89] on link "Facturas Sin Auditar" at bounding box center [32, 89] width 65 height 12
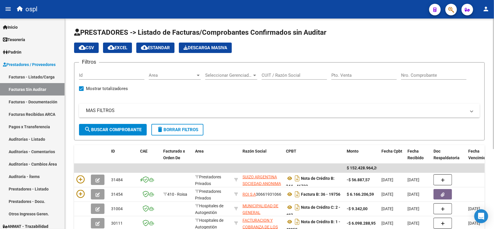
click at [416, 74] on input "Nro. Comprobante" at bounding box center [433, 75] width 65 height 5
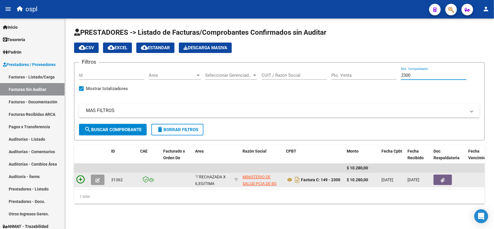
type input "2300"
click at [80, 178] on icon at bounding box center [80, 180] width 8 height 8
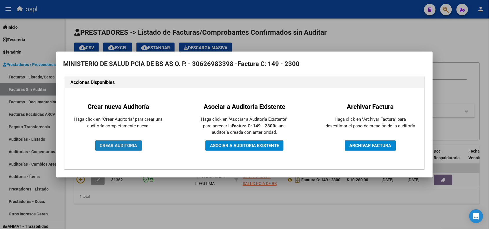
click at [125, 145] on span "CREAR AUDITORIA" at bounding box center [118, 145] width 37 height 5
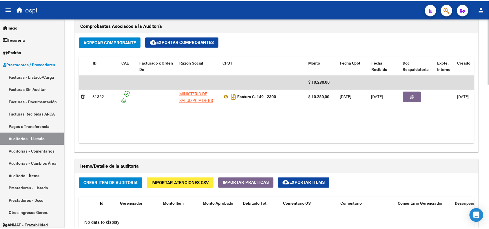
scroll to position [290, 0]
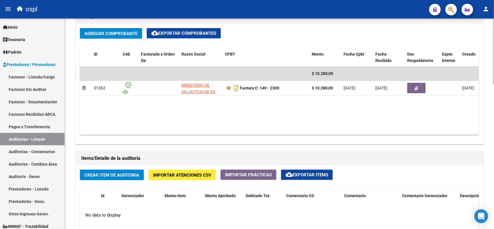
click at [116, 174] on span "Crear Item de Auditoria" at bounding box center [112, 175] width 55 height 5
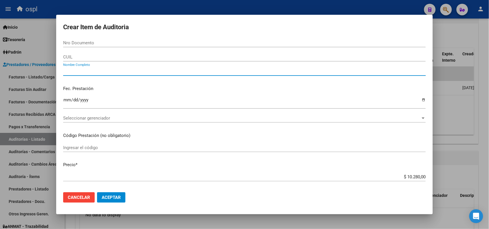
click at [243, 72] on input "Nombre Completo" at bounding box center [244, 71] width 363 height 5
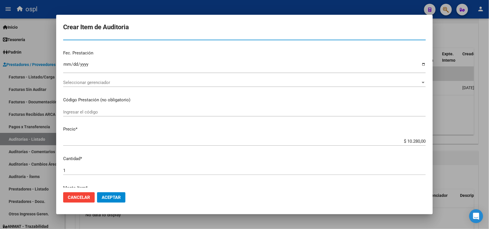
scroll to position [36, 0]
type input "VARIOS"
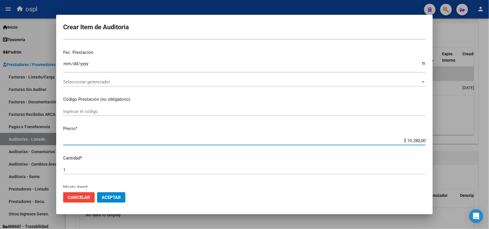
drag, startPoint x: 400, startPoint y: 139, endPoint x: 424, endPoint y: 139, distance: 23.5
click at [424, 139] on app-form-text-field "Precio * $ 10.280,00 Ingresar el precio" at bounding box center [246, 134] width 367 height 18
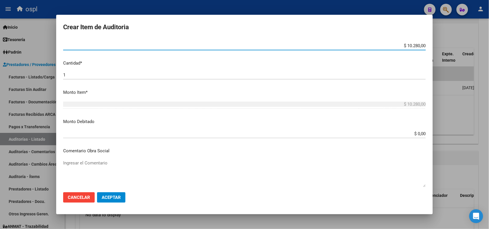
scroll to position [145, 0]
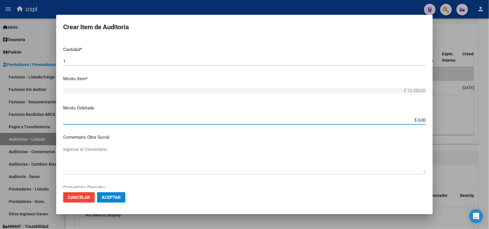
drag, startPoint x: 409, startPoint y: 120, endPoint x: 423, endPoint y: 118, distance: 14.3
click at [423, 118] on app-form-text-field "Monto Debitado $ 0,00 Ingresar el monto" at bounding box center [246, 114] width 367 height 18
paste input "10.28"
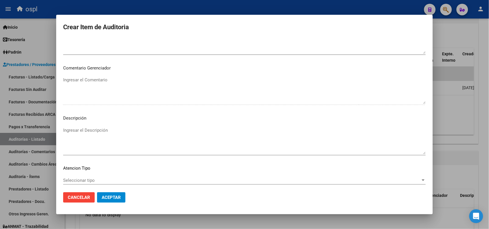
scroll to position [346, 0]
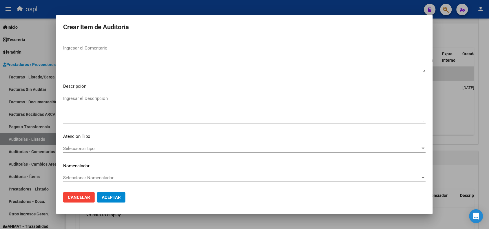
type input "$ 10.280,00"
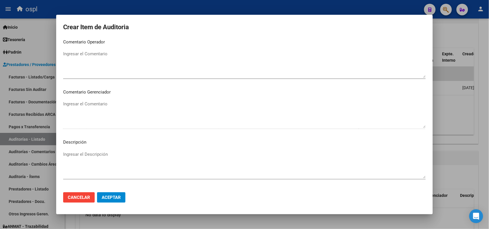
scroll to position [274, 0]
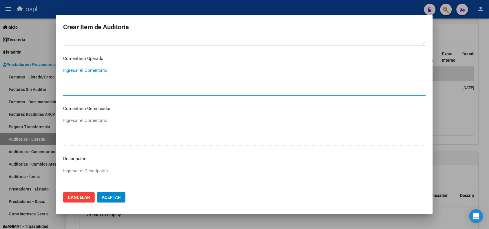
click at [96, 75] on textarea "Ingresar el Comentario" at bounding box center [244, 80] width 363 height 27
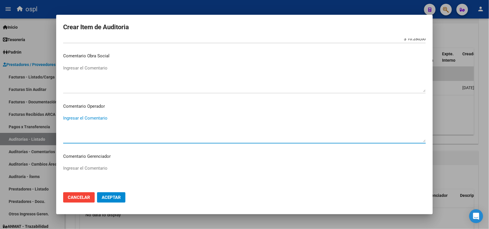
scroll to position [238, 0]
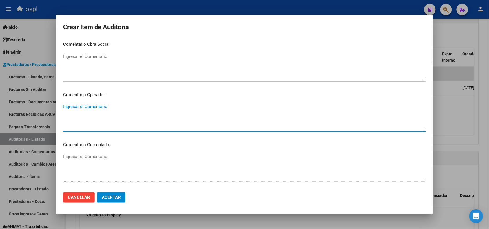
click at [102, 111] on textarea "Ingresar el Comentario" at bounding box center [244, 116] width 363 height 27
paste textarea "NO SE HA INTERGRADO COPIA DE D.N.I CON LA DOCUMENTACION PRESENTADA, LA CUAL IMP…"
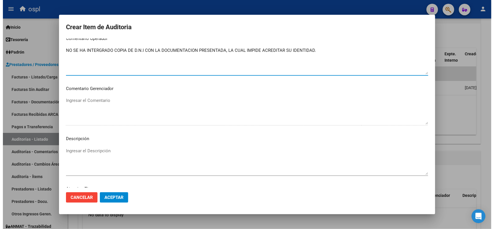
scroll to position [346, 0]
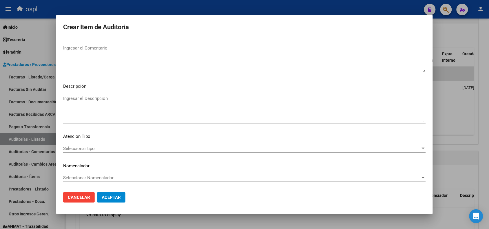
type textarea "NO SE HA INTERGRADO COPIA DE D.N.I CON LA DOCUMENTACION PRESENTADA, LA CUAL IMP…"
click at [103, 103] on textarea "Ingresar el Descripción" at bounding box center [244, 108] width 363 height 27
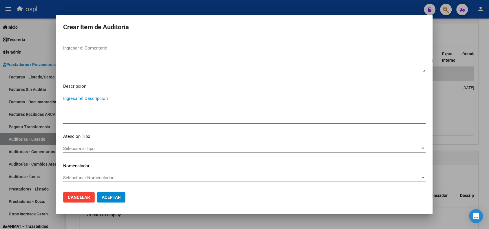
paste textarea "NO SE HA INTERGRADO COPIA DE D.N.I CON LA DOCUMENTACION PRESENTADA, LA CUAL IMP…"
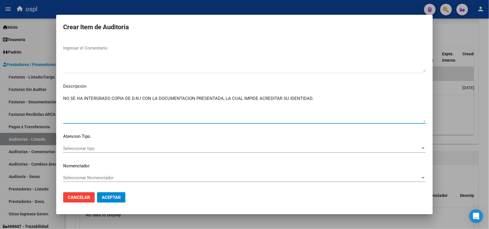
type textarea "NO SE HA INTERGRADO COPIA DE D.N.I CON LA DOCUMENTACION PRESENTADA, LA CUAL IMP…"
click at [119, 196] on span "Aceptar" at bounding box center [111, 197] width 19 height 5
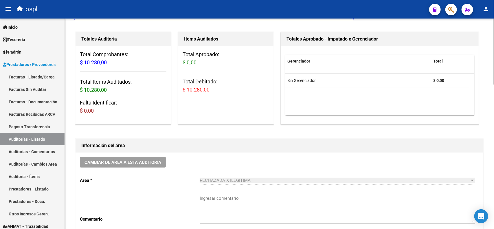
scroll to position [0, 0]
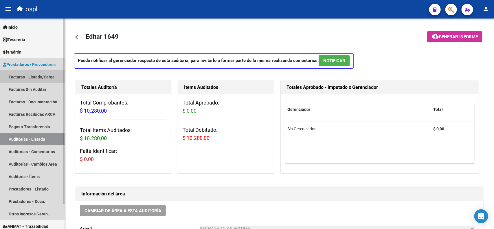
click at [41, 78] on link "Facturas - Listado/Carga" at bounding box center [32, 77] width 65 height 12
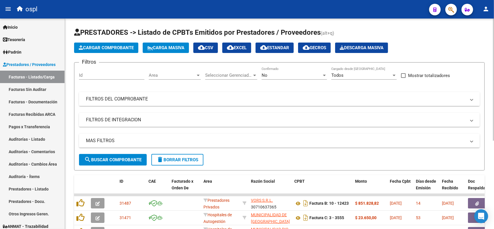
click at [149, 96] on mat-panel-title "FILTROS DEL COMPROBANTE" at bounding box center [276, 99] width 380 height 6
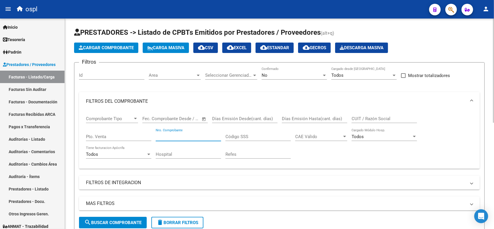
click at [174, 134] on input "Nro. Comprobante" at bounding box center [188, 136] width 65 height 5
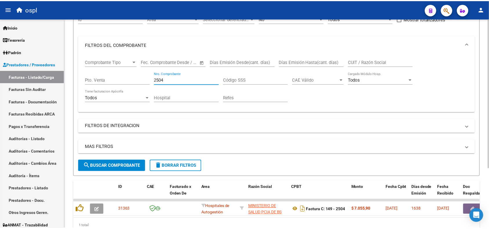
scroll to position [84, 0]
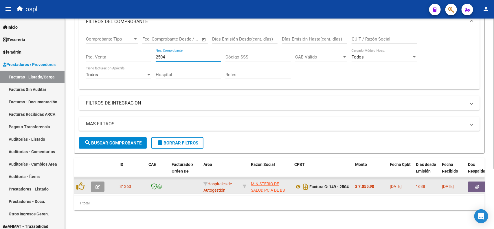
type input "2504"
click at [476, 185] on icon "button" at bounding box center [478, 187] width 4 height 4
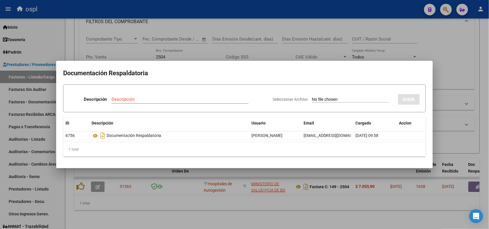
click at [312, 101] on input "Seleccionar Archivo" at bounding box center [350, 100] width 77 height 6
type input "C:\fakepath\INFORME DE RECHAZO CD 192975896 HOSPITAL H Z G A DR [PERSON_NAME] E…"
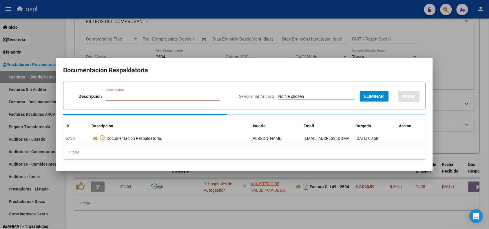
click at [181, 94] on input "Descripción" at bounding box center [163, 96] width 114 height 5
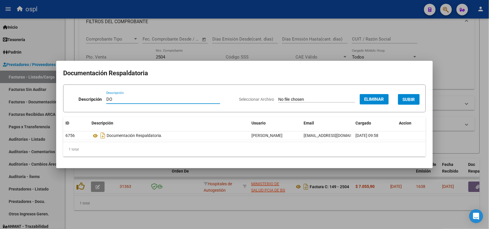
type input "D"
type input "INFORME DE RECHAZO"
click at [410, 98] on span "SUBIR" at bounding box center [409, 99] width 12 height 5
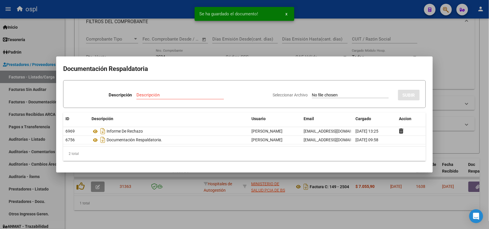
click at [147, 14] on div at bounding box center [244, 114] width 489 height 229
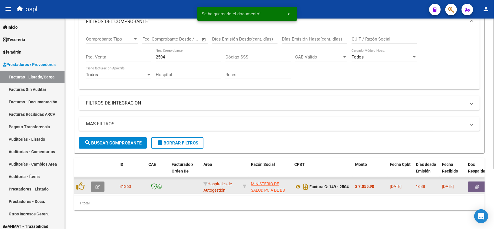
click at [94, 183] on button "button" at bounding box center [98, 187] width 14 height 10
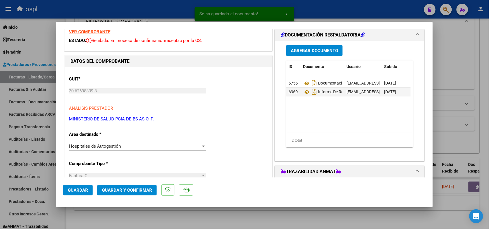
scroll to position [36, 0]
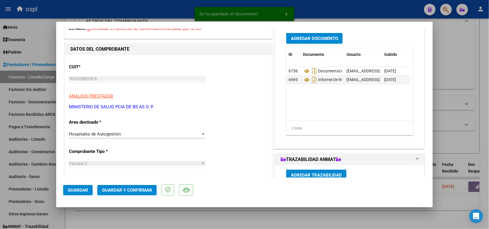
click at [135, 132] on div "Hospitales de Autogestión" at bounding box center [135, 133] width 132 height 5
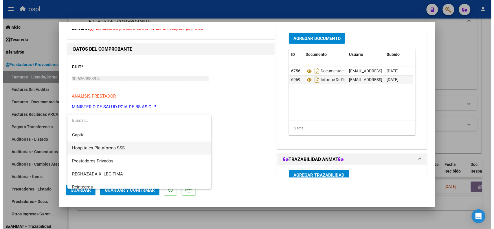
scroll to position [56, 0]
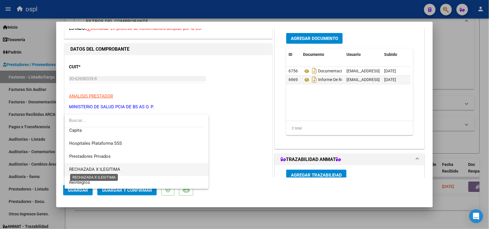
click at [104, 168] on span "RECHAZADA X ILEGITIMA" at bounding box center [94, 169] width 51 height 5
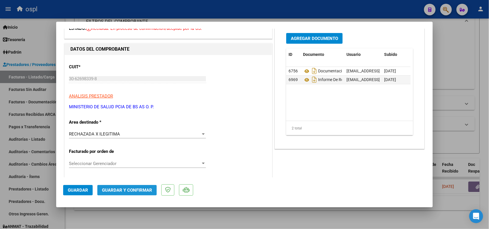
click at [123, 186] on button "Guardar y Confirmar" at bounding box center [126, 190] width 59 height 10
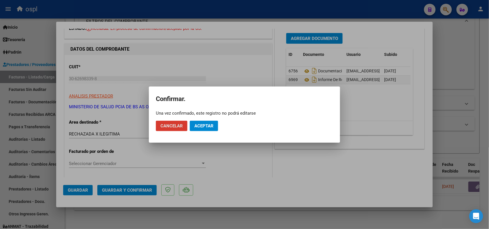
click at [206, 128] on button "Aceptar" at bounding box center [204, 126] width 28 height 10
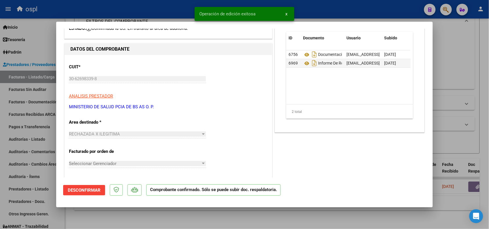
click at [115, 11] on div at bounding box center [244, 114] width 489 height 229
type input "$ 0,00"
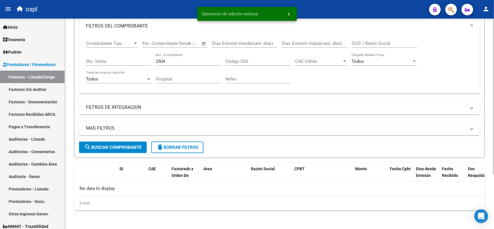
scroll to position [74, 0]
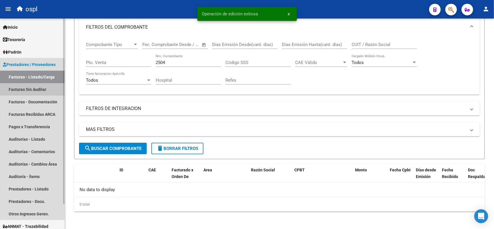
click at [32, 90] on link "Facturas Sin Auditar" at bounding box center [32, 89] width 65 height 12
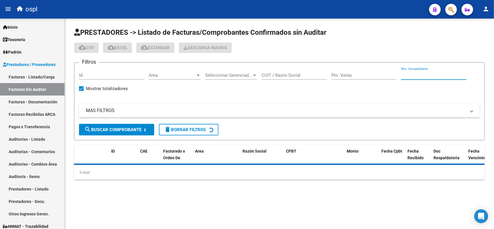
click at [423, 73] on input "Nro. Comprobante" at bounding box center [433, 75] width 65 height 5
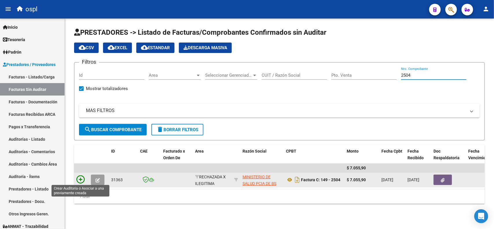
type input "2504"
click at [82, 177] on icon at bounding box center [80, 180] width 8 height 8
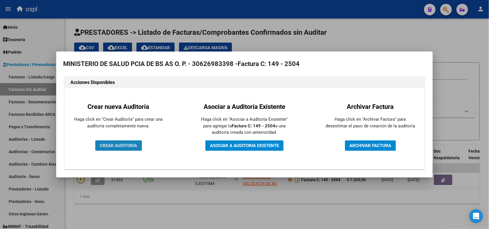
click at [130, 144] on span "CREAR AUDITORIA" at bounding box center [118, 145] width 37 height 5
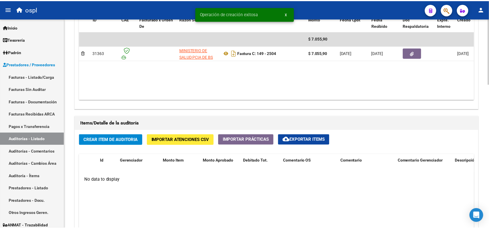
scroll to position [326, 0]
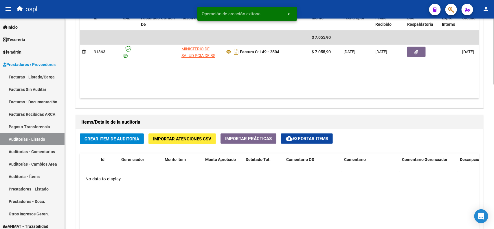
click at [127, 141] on button "Crear Item de Auditoria" at bounding box center [112, 139] width 64 height 11
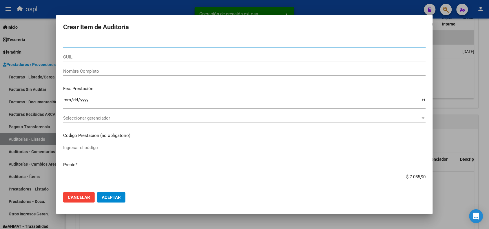
click at [104, 74] on div "Nombre Completo" at bounding box center [244, 71] width 363 height 9
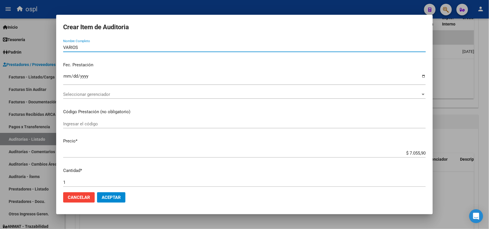
scroll to position [36, 0]
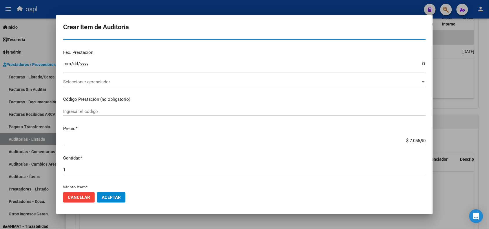
type input "VARIOS"
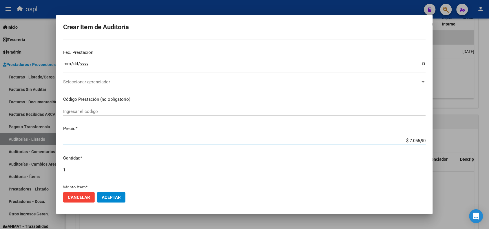
drag, startPoint x: 400, startPoint y: 140, endPoint x: 426, endPoint y: 140, distance: 26.7
click at [426, 140] on mat-dialog-content "Nro Documento CUIL VARIOS Nombre Completo Fec. Prestación Ingresar la fecha Sel…" at bounding box center [244, 113] width 377 height 149
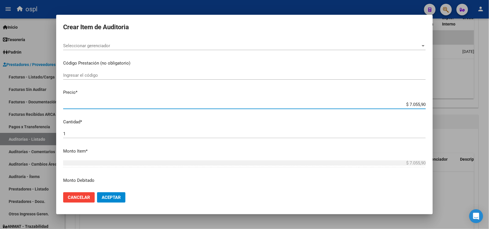
scroll to position [109, 0]
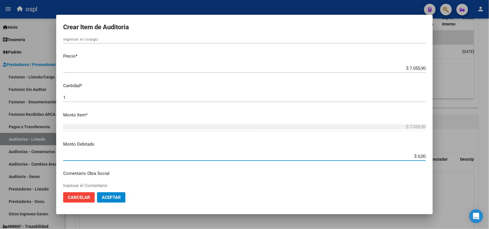
drag, startPoint x: 408, startPoint y: 155, endPoint x: 433, endPoint y: 157, distance: 25.6
click at [433, 157] on div "Crear Item de Auditoria Nro Documento CUIL VARIOS Nombre Completo Fec. Prestaci…" at bounding box center [244, 114] width 489 height 229
paste input "7.055,9"
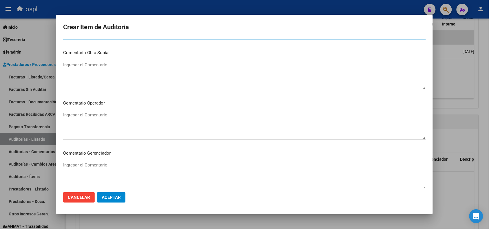
scroll to position [217, 0]
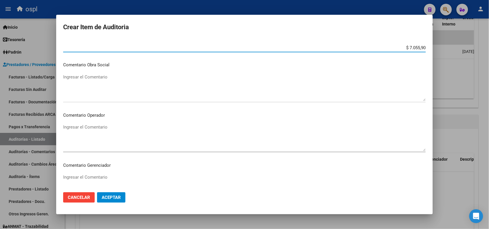
type input "$ 7.055,90"
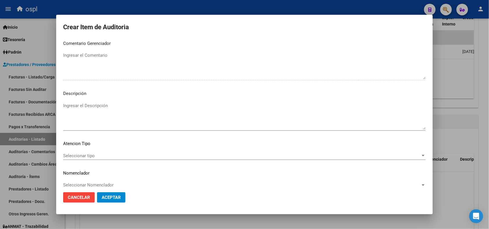
scroll to position [346, 0]
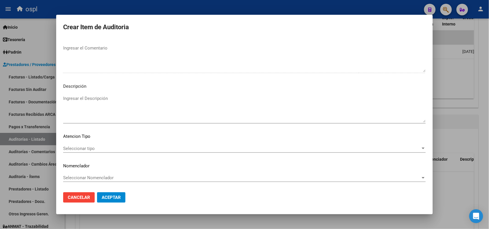
click at [94, 109] on textarea "Ingresar el Descripción" at bounding box center [244, 108] width 363 height 27
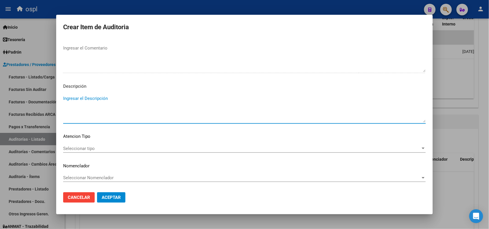
paste textarea "LA CONFORMIDAD ESTÁ HECHA CON PRESUNTA FIRMA APÓCRIFA DEL AFILIADO"
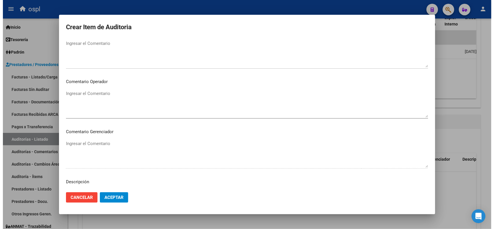
scroll to position [238, 0]
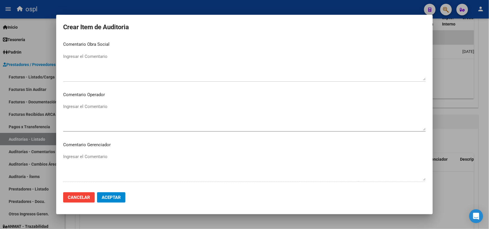
type textarea "LA CONFORMIDAD ESTÁ HECHA CON PRESUNTA FIRMA APÓCRIFA DEL AFILIADO"
click at [104, 109] on textarea "Ingresar el Comentario" at bounding box center [244, 116] width 363 height 27
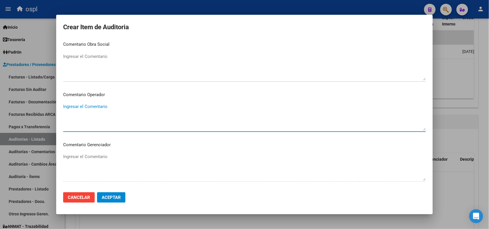
paste textarea "LA CONFORMIDAD ESTÁ HECHA CON PRESUNTA FIRMA APÓCRIFA DEL AFILIADO"
type textarea "LA CONFORMIDAD ESTÁ HECHA CON PRESUNTA FIRMA APÓCRIFA DEL AFILIADO"
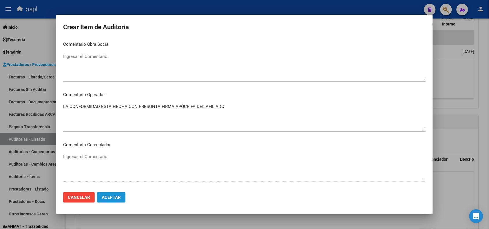
click at [107, 195] on span "Aceptar" at bounding box center [111, 197] width 19 height 5
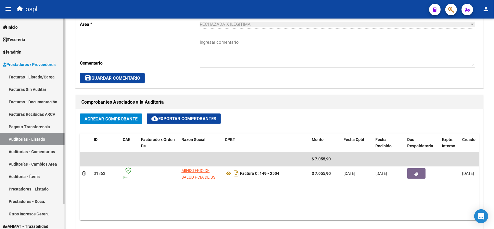
scroll to position [181, 0]
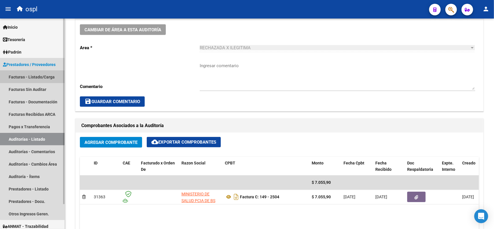
click at [39, 80] on link "Facturas - Listado/Carga" at bounding box center [32, 77] width 65 height 12
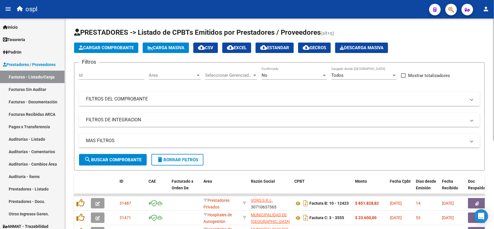
click at [192, 102] on mat-panel-title "FILTROS DEL COMPROBANTE" at bounding box center [276, 99] width 380 height 6
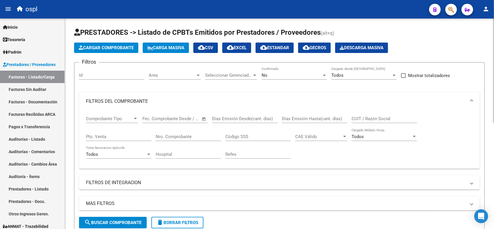
click at [198, 134] on input "Nro. Comprobante" at bounding box center [188, 136] width 65 height 5
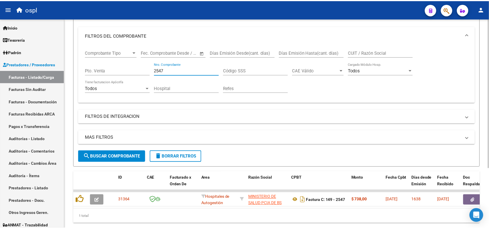
scroll to position [84, 0]
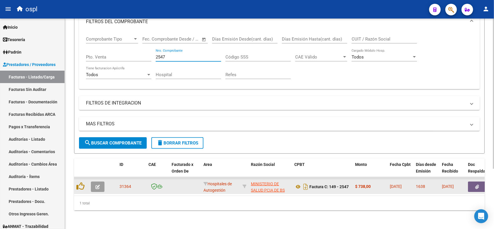
type input "2547"
click at [471, 182] on button "button" at bounding box center [477, 187] width 19 height 10
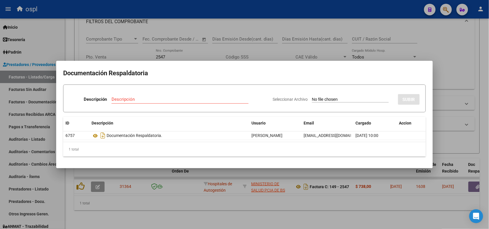
click at [322, 100] on input "Seleccionar Archivo" at bounding box center [350, 100] width 77 height 6
type input "C:\fakepath\INFORME DE RECHAZO CD 192975896 HOSPITAL H Z G A DR [PERSON_NAME] E…"
click at [145, 96] on div "Descripción" at bounding box center [163, 99] width 114 height 9
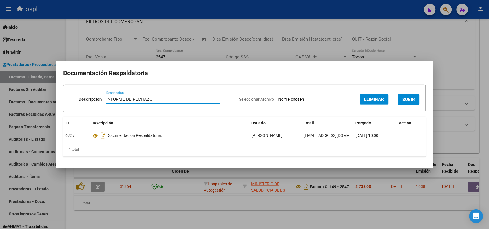
type input "INFORME DE RECHAZO"
click at [410, 96] on button "SUBIR" at bounding box center [409, 99] width 22 height 11
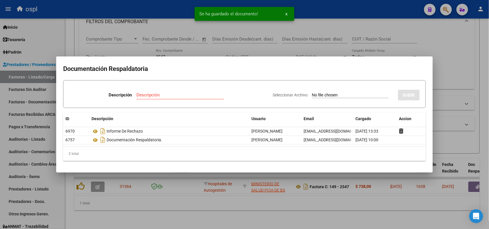
click at [124, 10] on div at bounding box center [244, 114] width 489 height 229
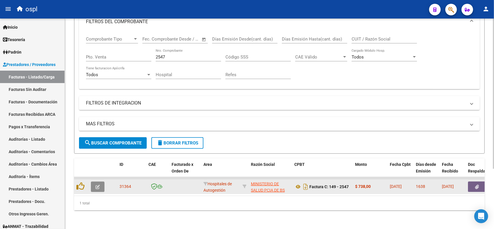
click at [98, 185] on icon "button" at bounding box center [98, 187] width 4 height 4
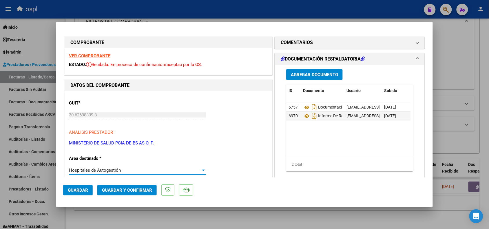
click at [118, 169] on span "Hospitales de Autogestión" at bounding box center [95, 170] width 52 height 5
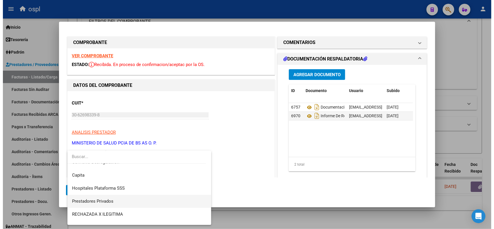
scroll to position [56, 0]
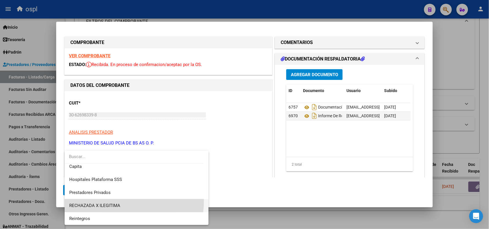
click at [116, 201] on span "RECHAZADA X ILEGITIMA" at bounding box center [136, 205] width 135 height 13
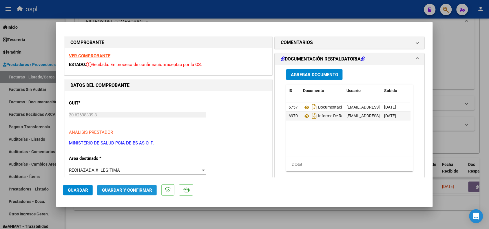
click at [121, 190] on span "Guardar y Confirmar" at bounding box center [127, 190] width 50 height 5
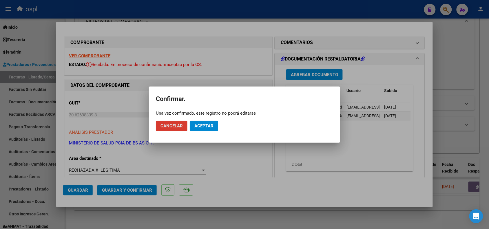
click at [194, 126] on button "Aceptar" at bounding box center [204, 126] width 28 height 10
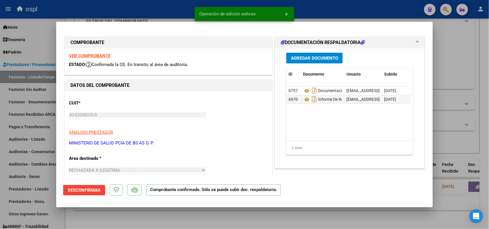
click at [125, 14] on div at bounding box center [244, 114] width 489 height 229
type input "$ 0,00"
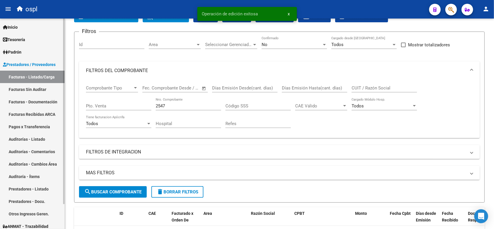
scroll to position [74, 0]
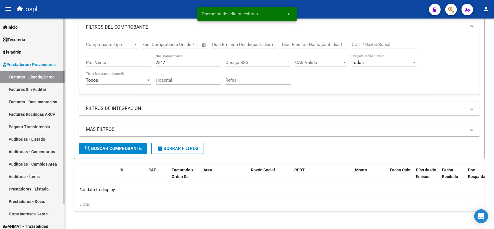
click at [41, 89] on link "Facturas Sin Auditar" at bounding box center [32, 89] width 65 height 12
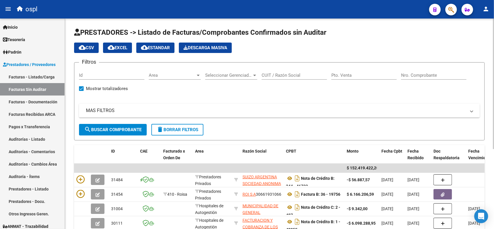
click at [415, 74] on input "Nro. Comprobante" at bounding box center [433, 75] width 65 height 5
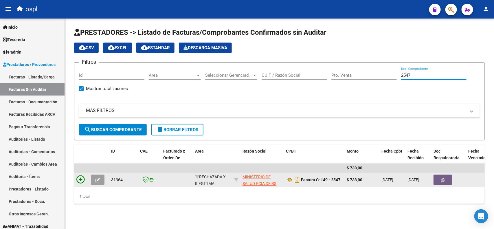
type input "2547"
click at [79, 178] on icon at bounding box center [80, 180] width 8 height 8
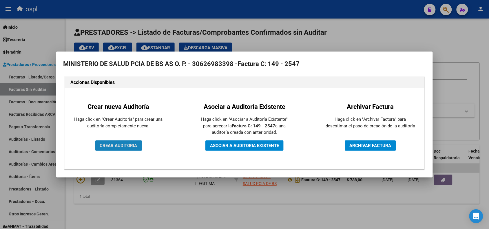
click at [128, 147] on span "CREAR AUDITORIA" at bounding box center [118, 145] width 37 height 5
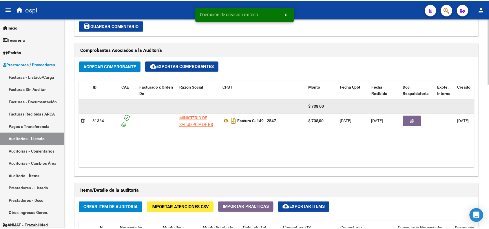
scroll to position [326, 0]
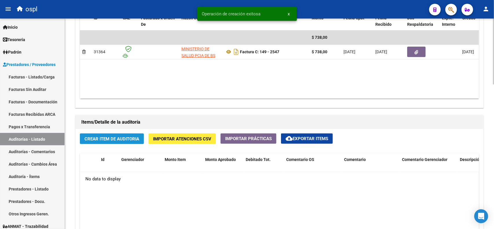
click at [114, 138] on span "Crear Item de Auditoria" at bounding box center [112, 138] width 55 height 5
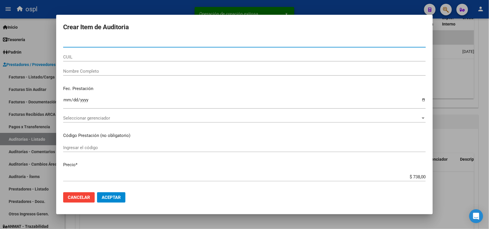
click at [112, 69] on input "Nombre Completo" at bounding box center [244, 71] width 363 height 5
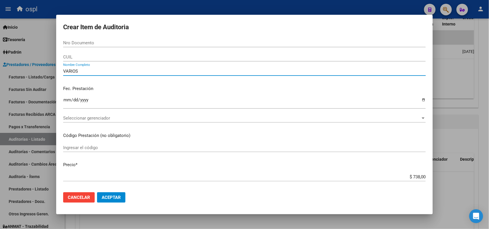
type input "VARIOS"
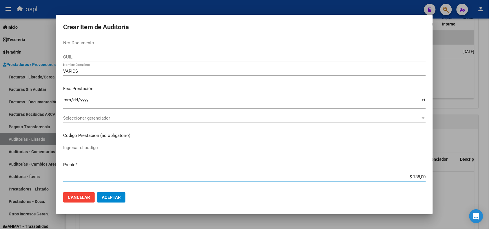
drag, startPoint x: 403, startPoint y: 175, endPoint x: 432, endPoint y: 177, distance: 29.3
click at [432, 177] on mat-dialog-content "Nro Documento CUIL VARIOS Nombre Completo Fec. Prestación Ingresar la fecha Sel…" at bounding box center [244, 113] width 377 height 149
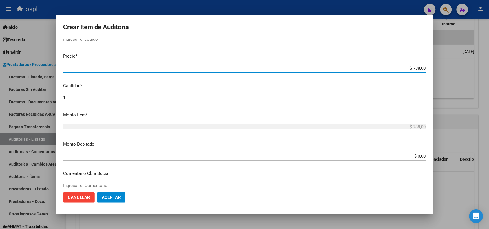
scroll to position [145, 0]
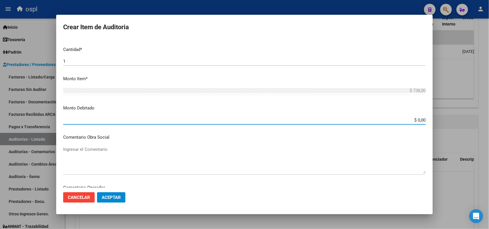
drag, startPoint x: 408, startPoint y: 118, endPoint x: 436, endPoint y: 119, distance: 28.1
click at [436, 119] on div "Crear Item de Auditoria Nro Documento CUIL VARIOS Nombre Completo Fec. Prestaci…" at bounding box center [244, 114] width 489 height 229
paste input "738"
type input "$ 738,00"
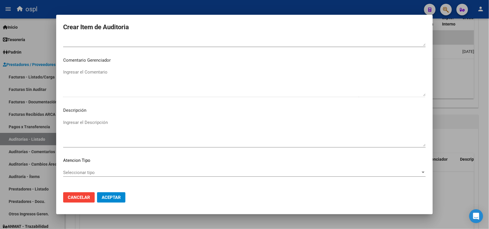
scroll to position [310, 0]
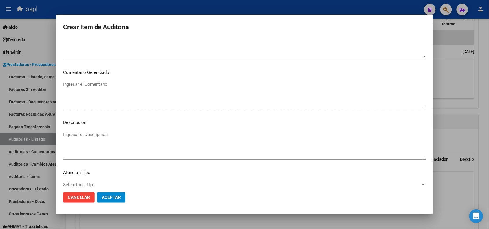
click at [101, 146] on textarea "Ingresar el Descripción" at bounding box center [244, 144] width 363 height 27
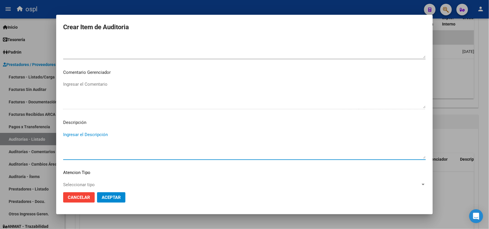
paste textarea "LA CONFORMIDAD ESTÁ HECHA CON PRESUNTA FIRMA APÓCRIFA DEL AFILIADO"
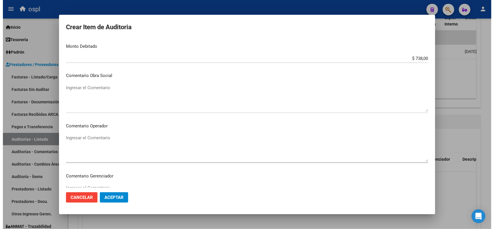
scroll to position [202, 0]
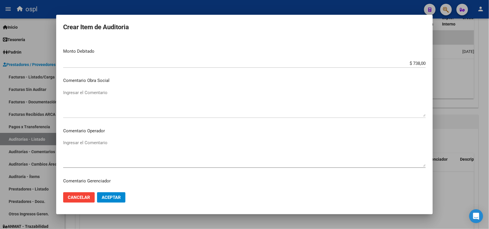
type textarea "LA CONFORMIDAD ESTÁ HECHA CON PRESUNTA FIRMA APÓCRIFA DEL AFILIADO"
click at [107, 148] on textarea "Ingresar el Comentario" at bounding box center [244, 153] width 363 height 27
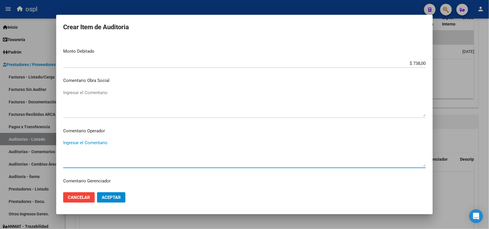
paste textarea "LA CONFORMIDAD ESTÁ HECHA CON PRESUNTA FIRMA APÓCRIFA DEL AFILIADO"
type textarea "LA CONFORMIDAD ESTÁ HECHA CON PRESUNTA FIRMA APÓCRIFA DEL AFILIADO"
click at [115, 196] on span "Aceptar" at bounding box center [111, 197] width 19 height 5
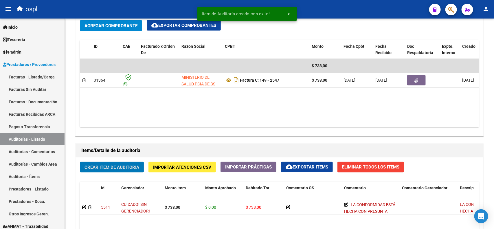
scroll to position [253, 0]
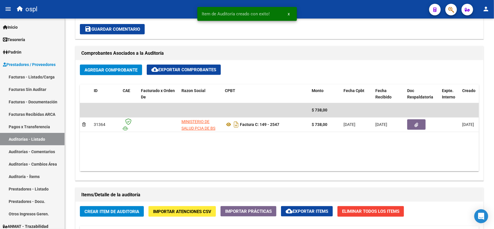
click at [103, 9] on div "ospl" at bounding box center [219, 9] width 411 height 13
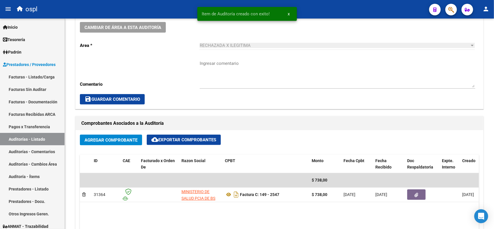
scroll to position [181, 0]
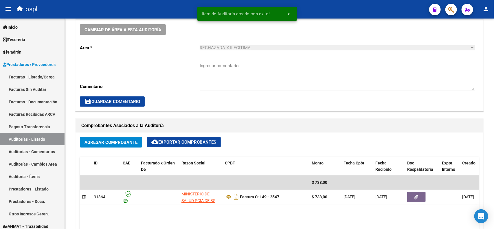
click at [92, 11] on div "ospl" at bounding box center [219, 9] width 411 height 13
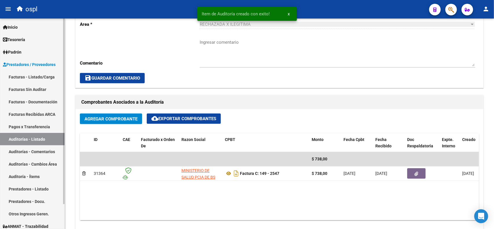
scroll to position [217, 0]
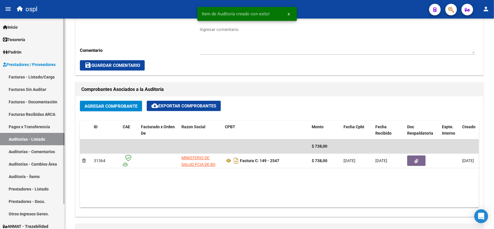
click at [36, 76] on link "Facturas - Listado/Carga" at bounding box center [32, 77] width 65 height 12
